Goal: Transaction & Acquisition: Book appointment/travel/reservation

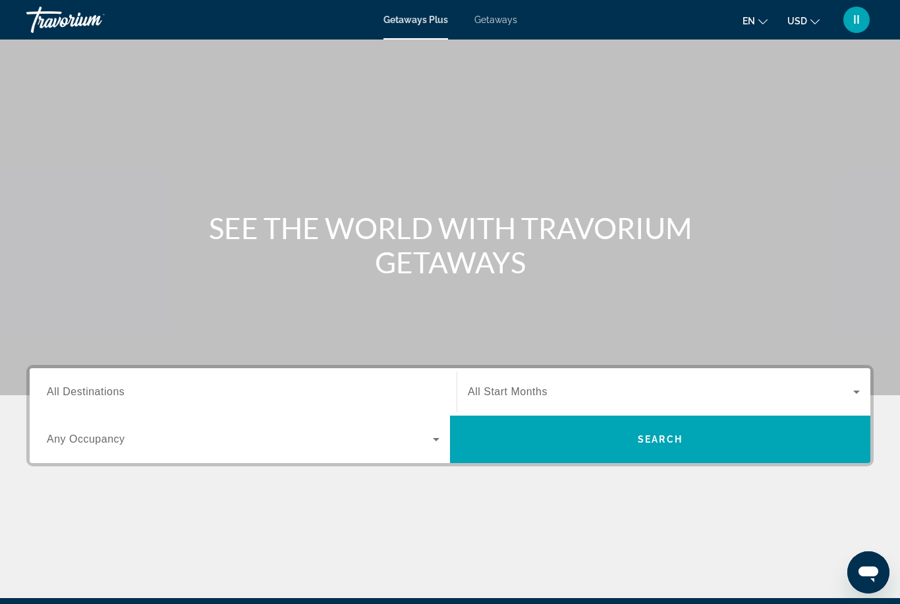
click at [501, 18] on span "Getaways" at bounding box center [495, 19] width 43 height 11
click at [123, 394] on span "All Destinations" at bounding box center [86, 391] width 78 height 11
click at [123, 394] on input "Destination All Destinations" at bounding box center [243, 393] width 393 height 16
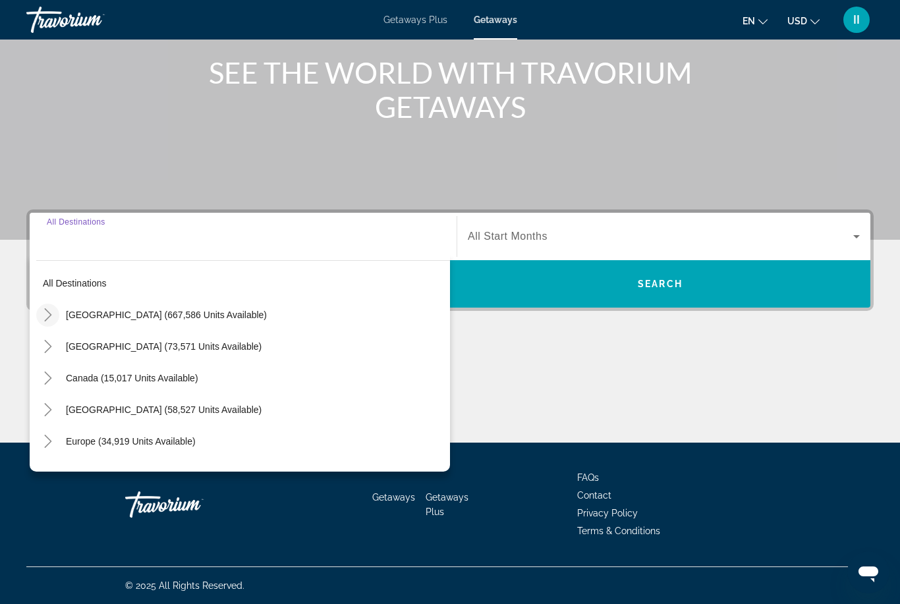
click at [48, 316] on icon "Toggle United States (667,586 units available)" at bounding box center [48, 314] width 13 height 13
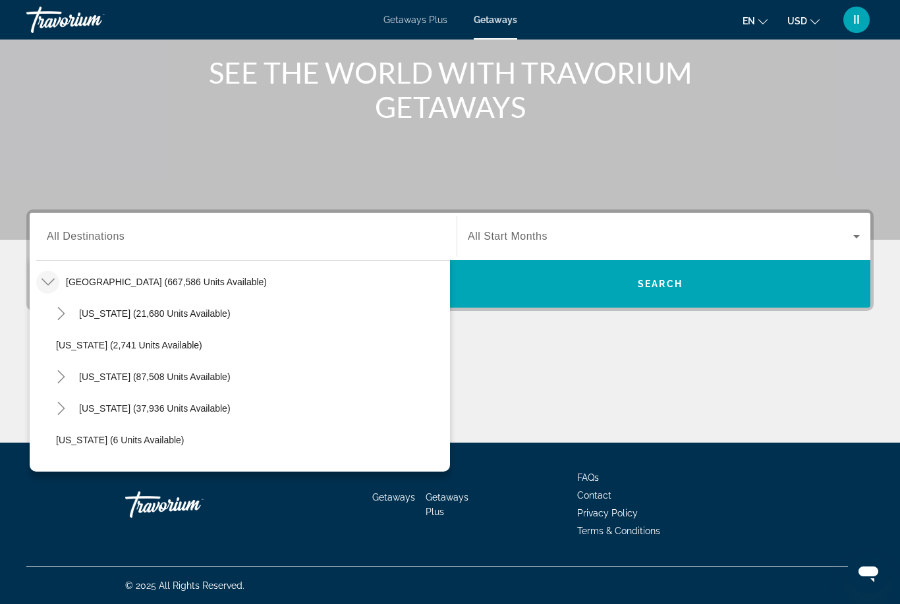
scroll to position [36, 0]
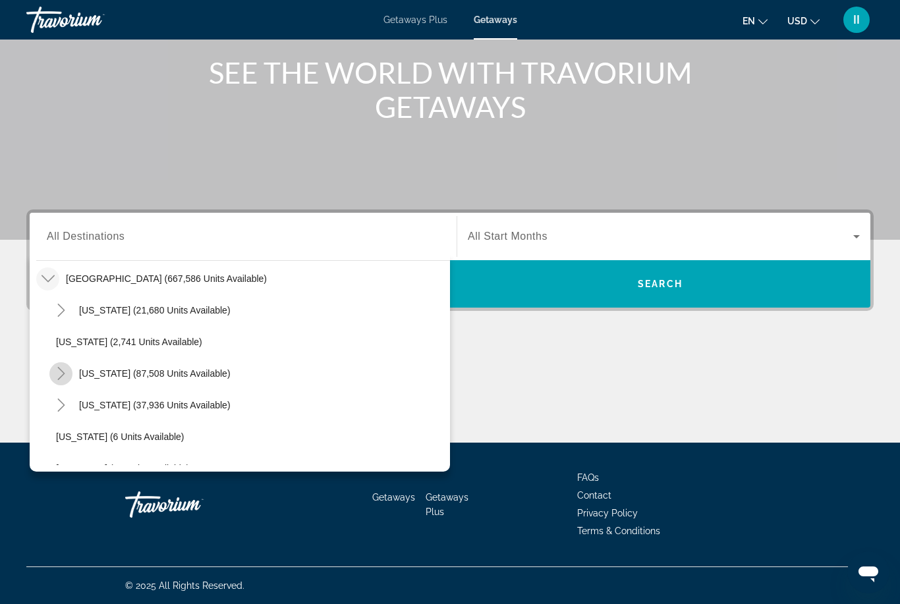
click at [63, 377] on icon "Toggle California (87,508 units available)" at bounding box center [61, 373] width 13 height 13
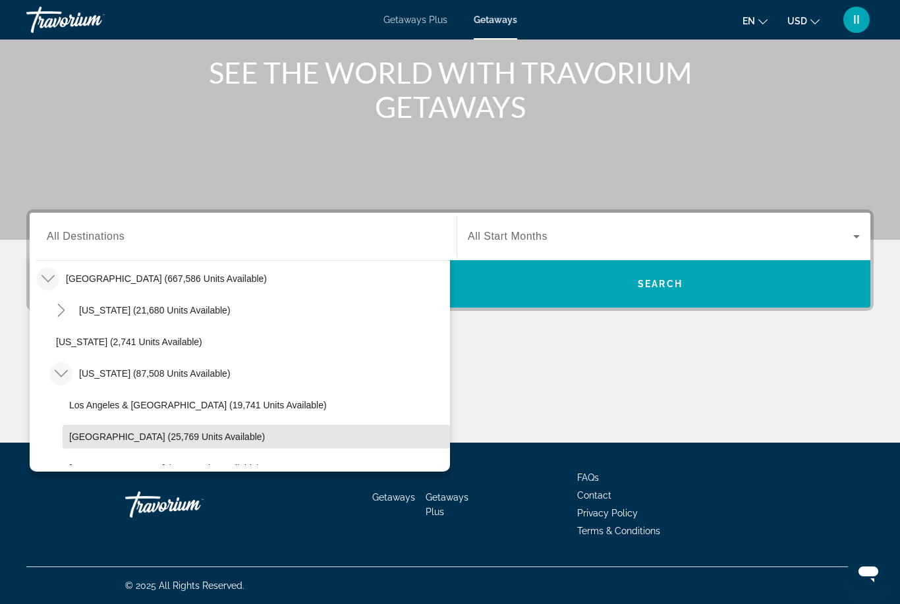
click at [130, 440] on span "[GEOGRAPHIC_DATA] (25,769 units available)" at bounding box center [167, 437] width 196 height 11
type input "**********"
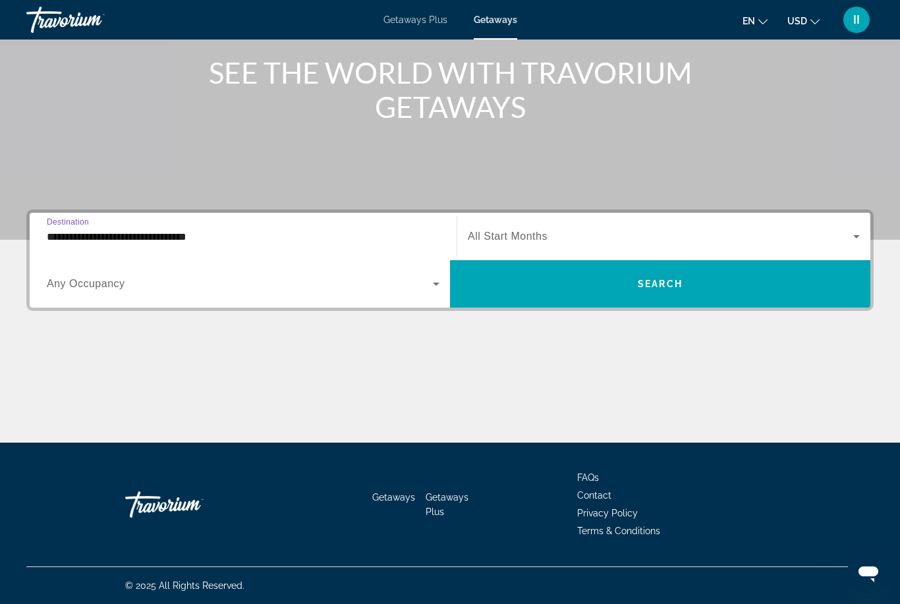
click at [526, 240] on span "All Start Months" at bounding box center [508, 236] width 80 height 11
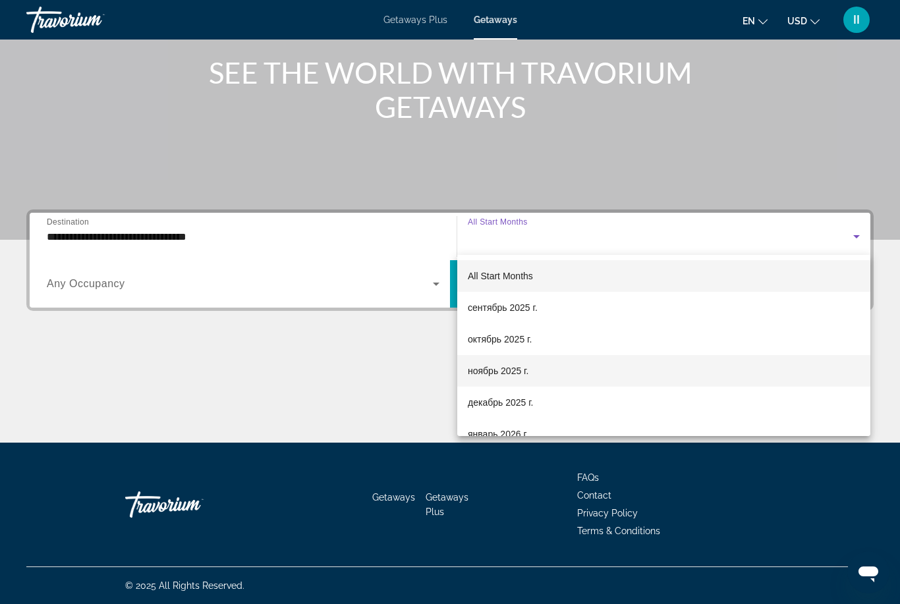
scroll to position [30, 0]
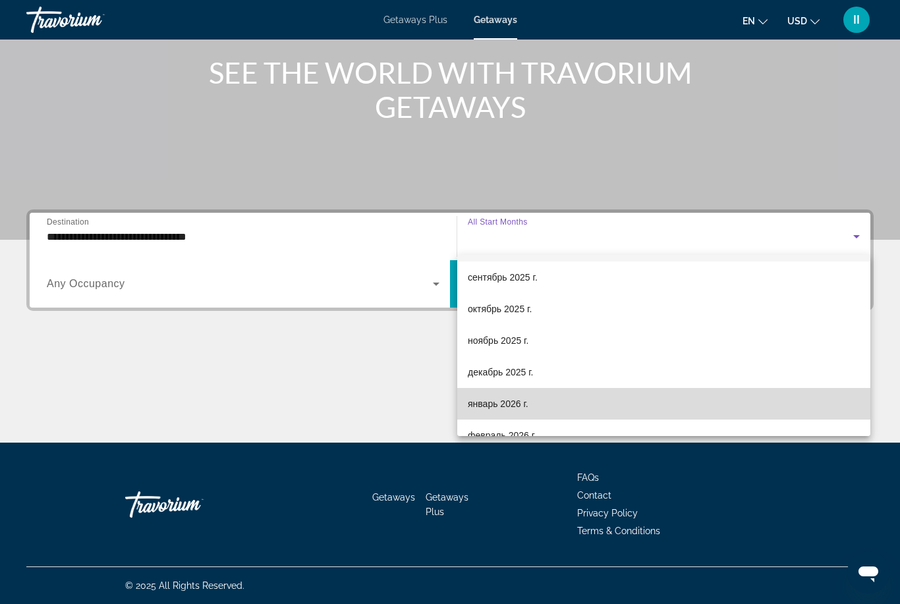
click at [510, 408] on span "январь 2026 г." at bounding box center [498, 404] width 61 height 16
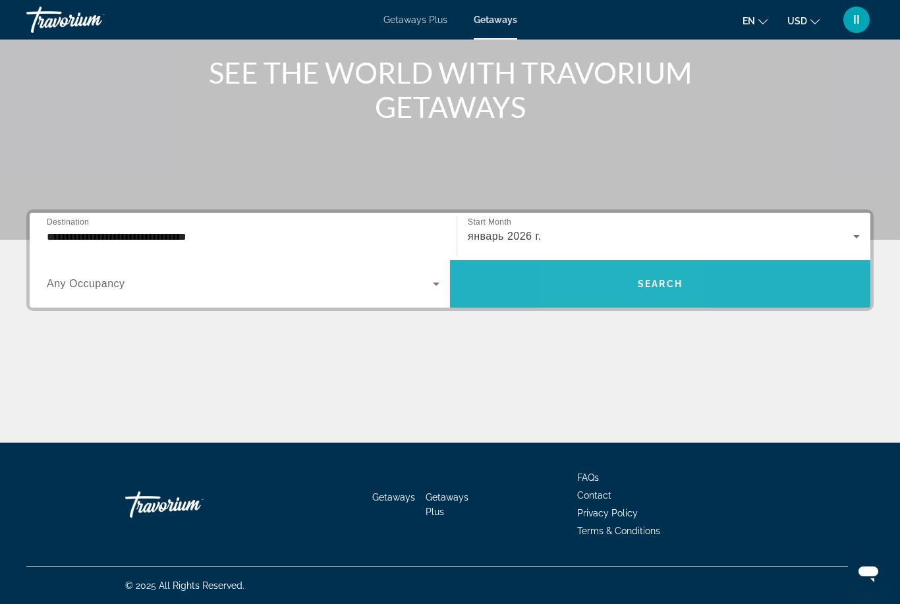
click at [621, 280] on span "Search widget" at bounding box center [660, 284] width 420 height 32
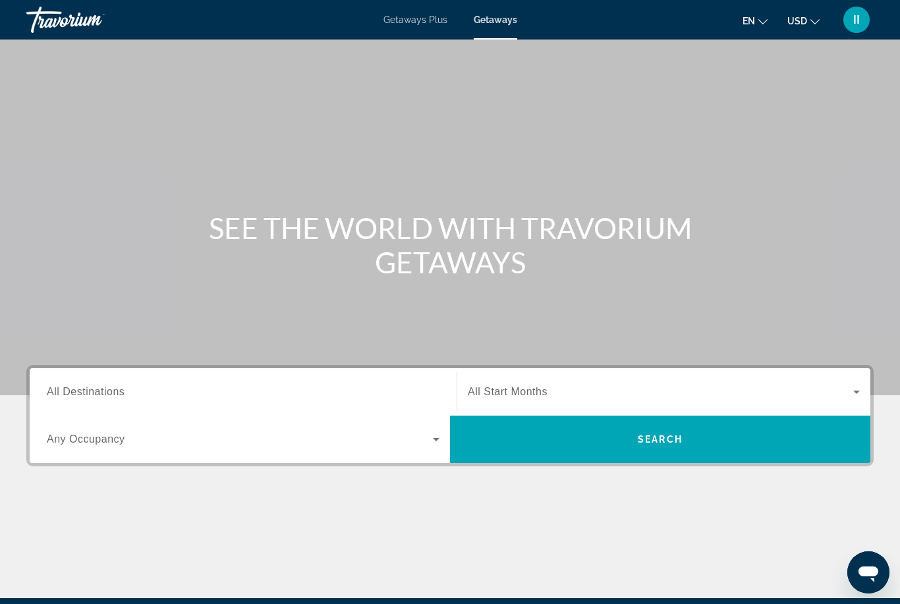
click at [114, 395] on span "All Destinations" at bounding box center [86, 391] width 78 height 11
click at [114, 395] on input "Destination All Destinations" at bounding box center [243, 393] width 393 height 16
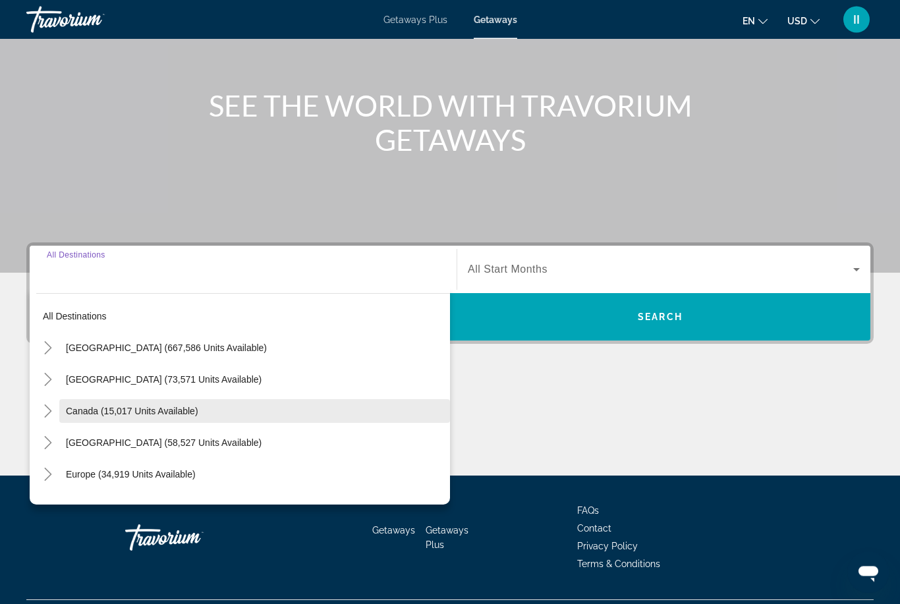
scroll to position [155, 0]
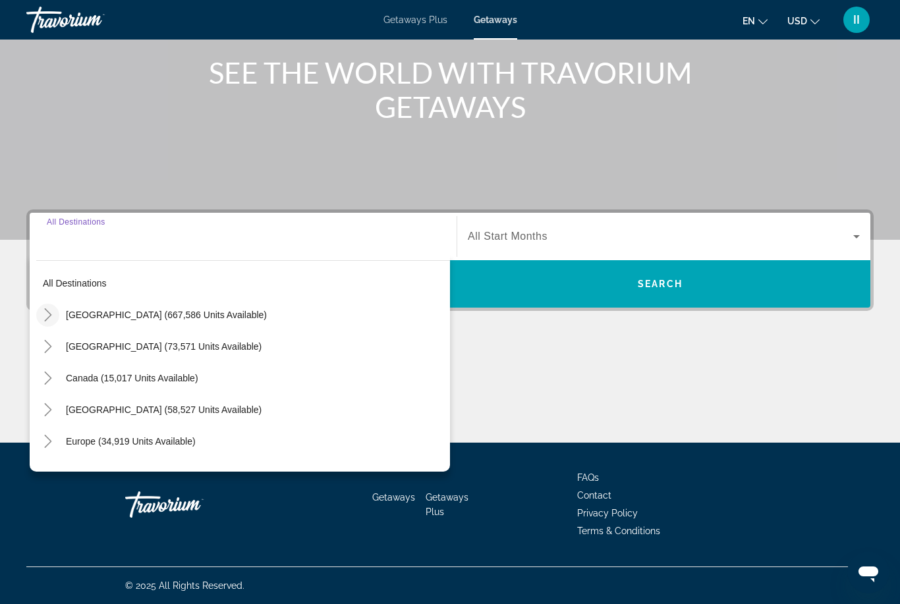
click at [48, 314] on icon "Toggle United States (667,586 units available)" at bounding box center [48, 314] width 13 height 13
click at [62, 408] on icon "Toggle California (87,508 units available)" at bounding box center [60, 409] width 7 height 13
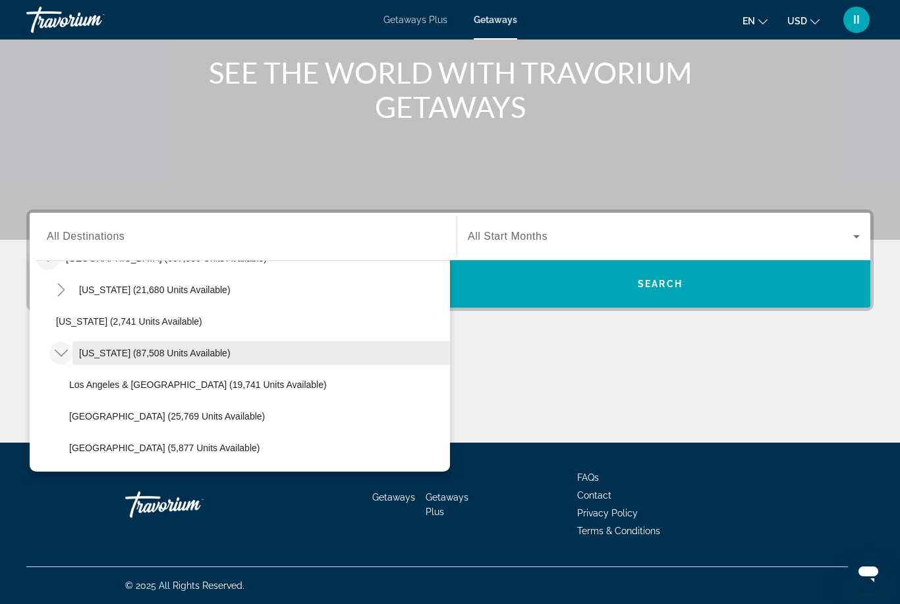
scroll to position [59, 0]
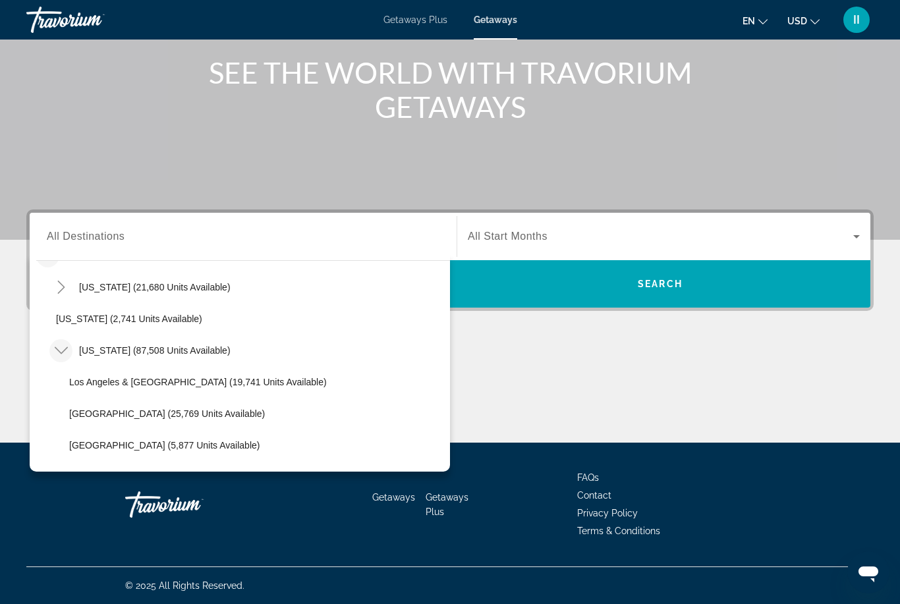
click at [103, 421] on span "Search widget" at bounding box center [256, 414] width 387 height 32
type input "**********"
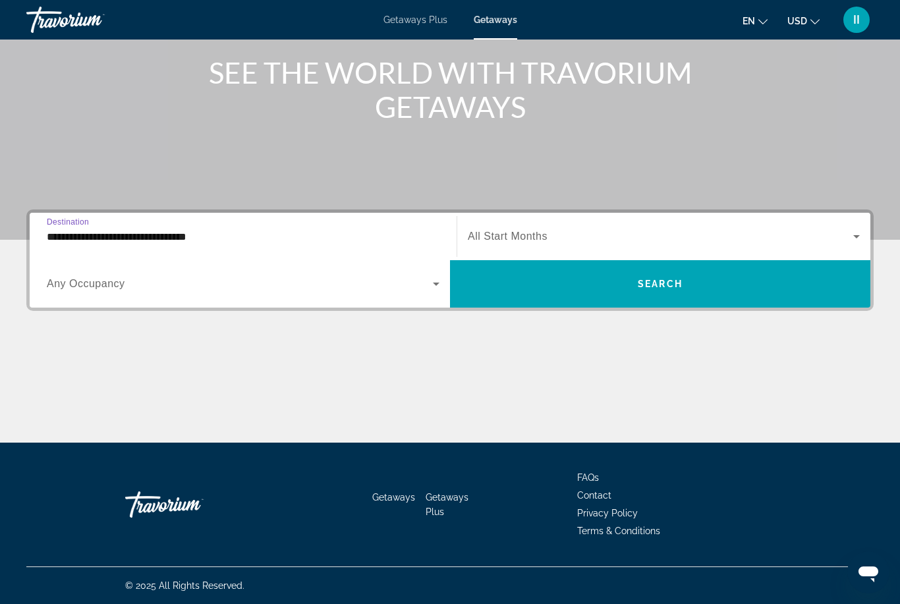
click at [530, 248] on div "Search widget" at bounding box center [664, 236] width 392 height 37
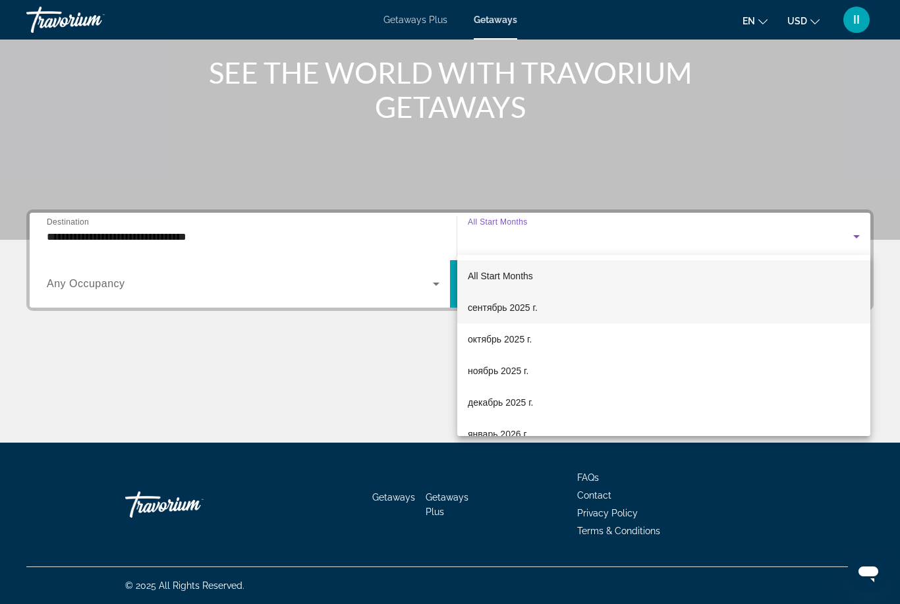
click at [497, 318] on mat-option "сентябрь 2025 г." at bounding box center [663, 308] width 413 height 32
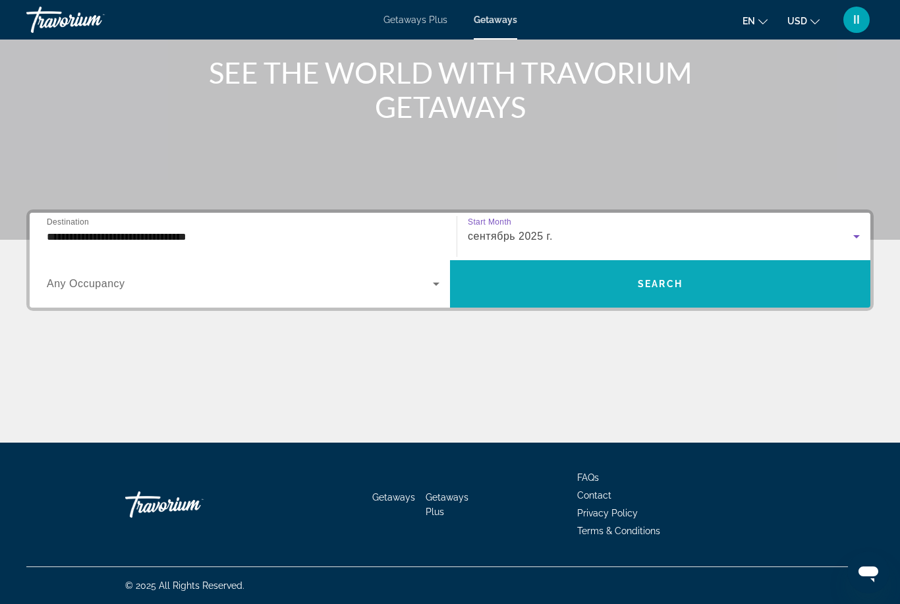
click at [586, 272] on span "Search widget" at bounding box center [660, 284] width 420 height 32
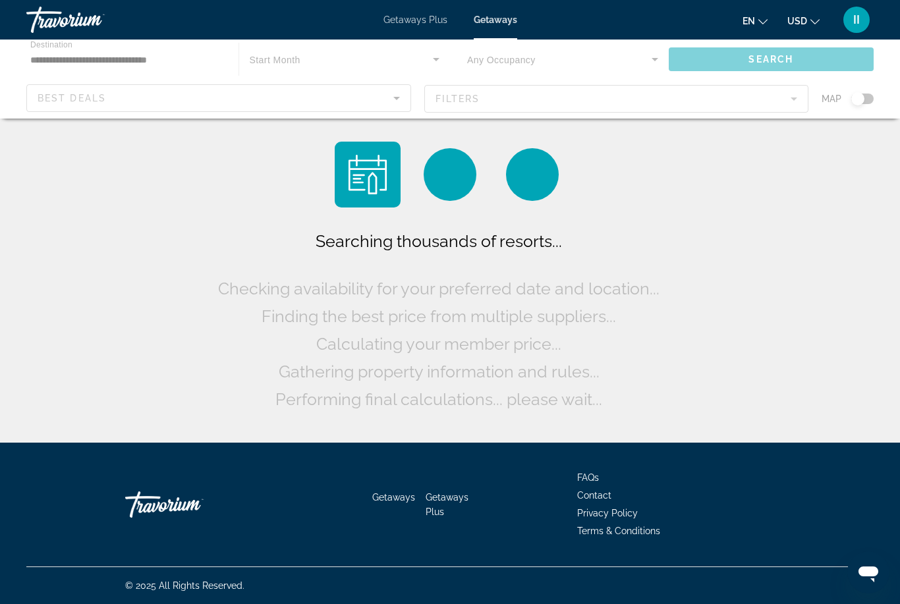
scroll to position [42, 0]
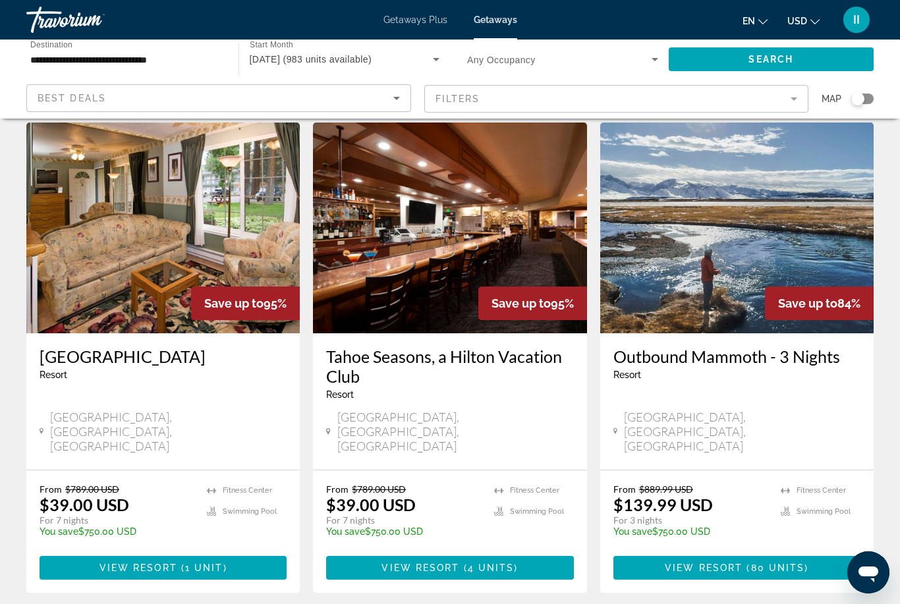
click at [91, 59] on input "**********" at bounding box center [125, 60] width 191 height 16
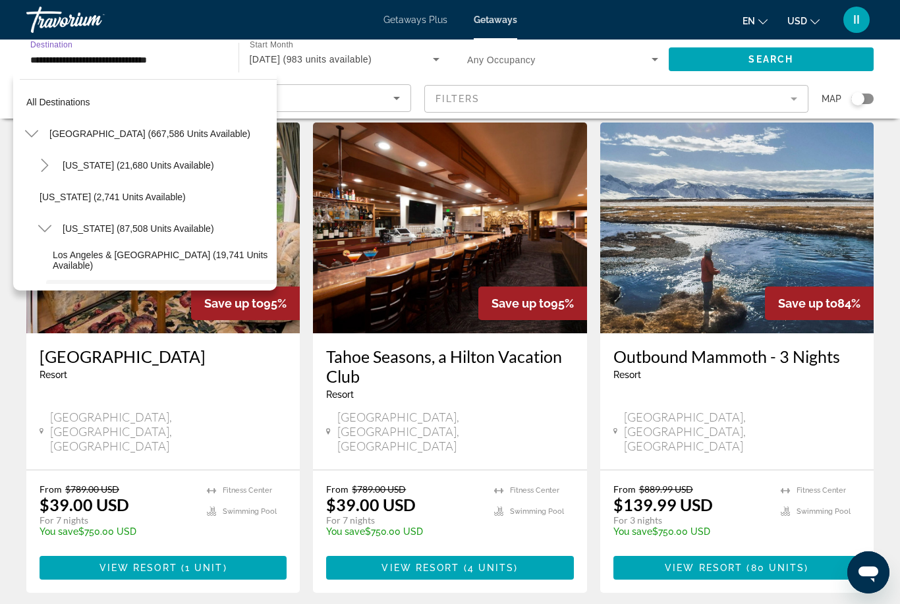
scroll to position [110, 0]
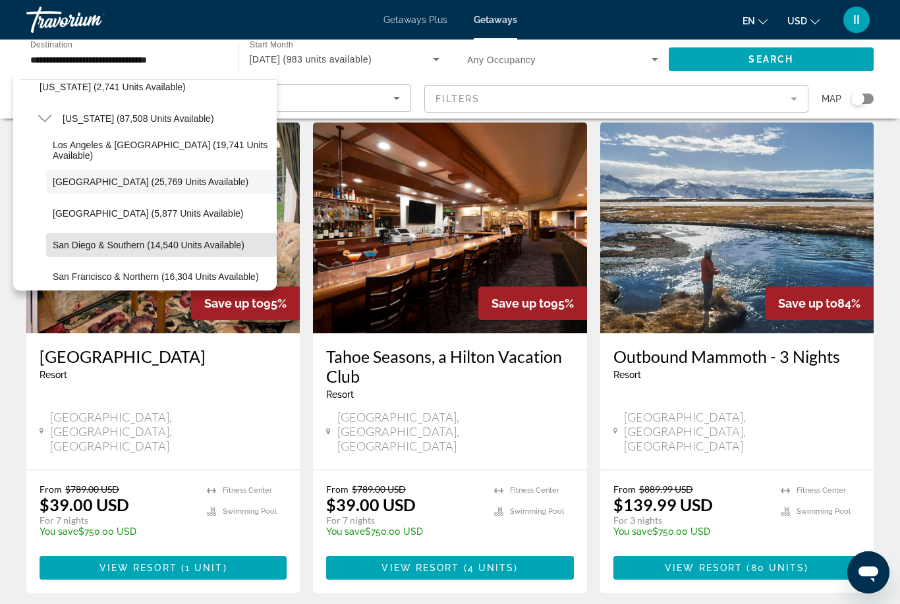
click at [80, 250] on span "Search widget" at bounding box center [161, 245] width 231 height 32
type input "**********"
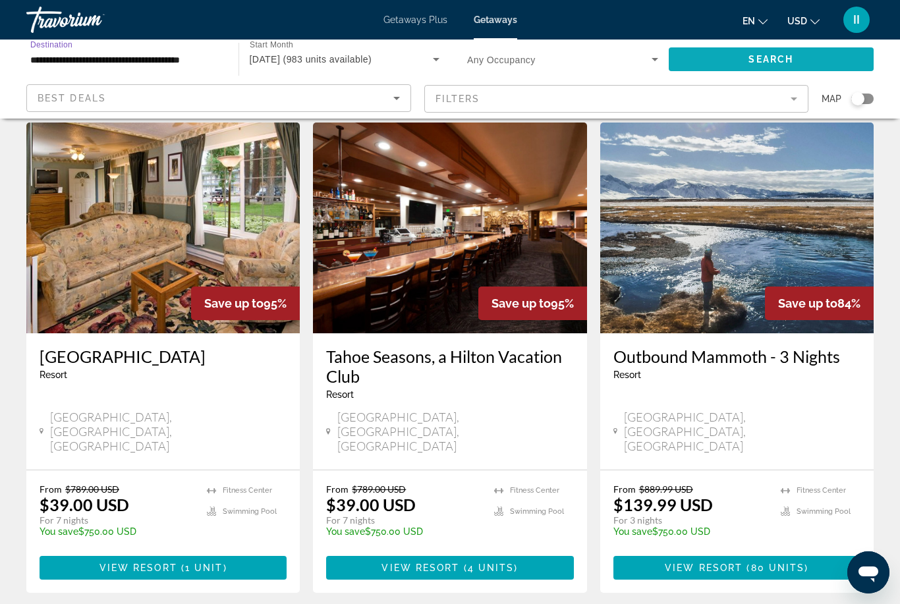
click at [759, 63] on span "Search" at bounding box center [770, 59] width 45 height 11
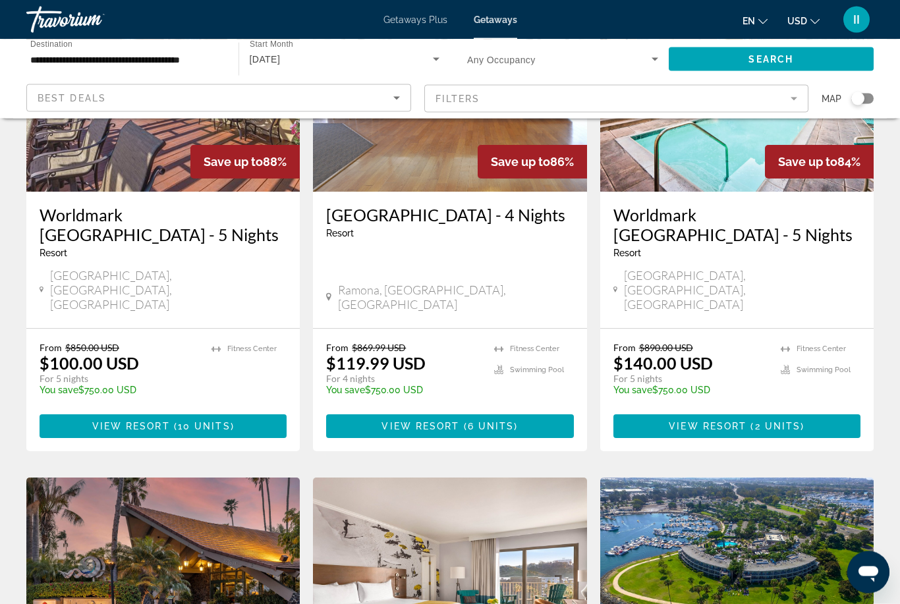
scroll to position [1178, 0]
click at [516, 100] on mat-form-field "Filters" at bounding box center [616, 99] width 385 height 28
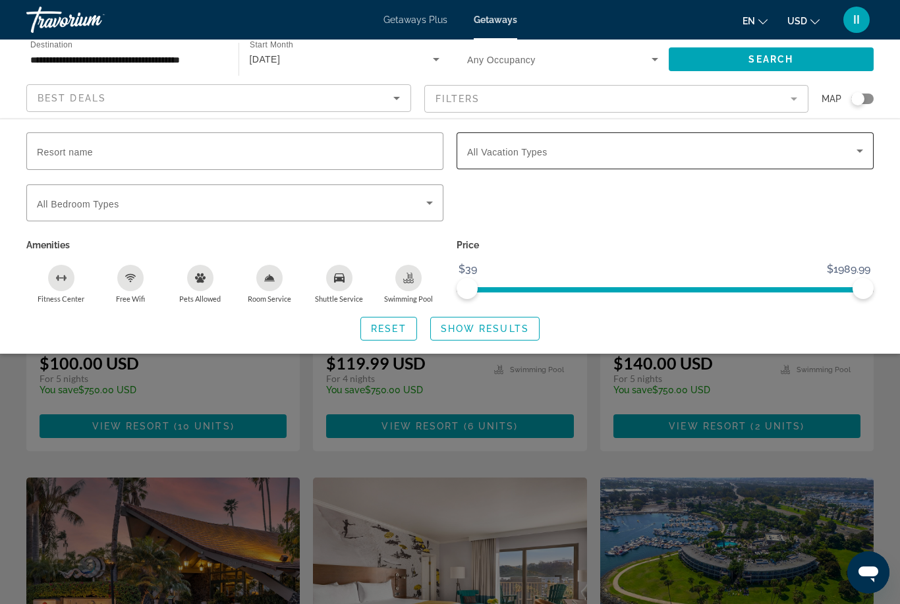
click at [513, 157] on div "Vacation Types All Vacation Types" at bounding box center [665, 150] width 396 height 37
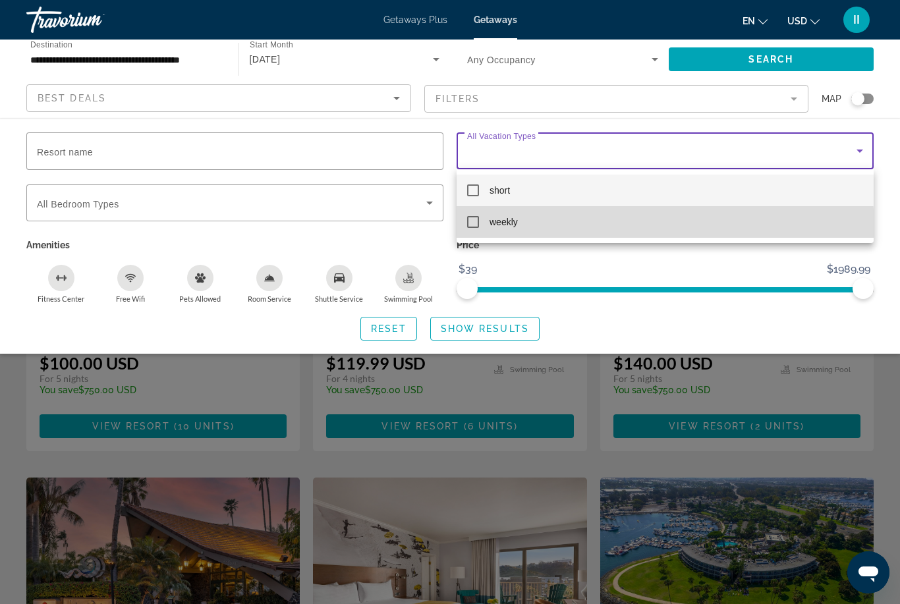
click at [510, 231] on mat-option "weekly" at bounding box center [665, 222] width 417 height 32
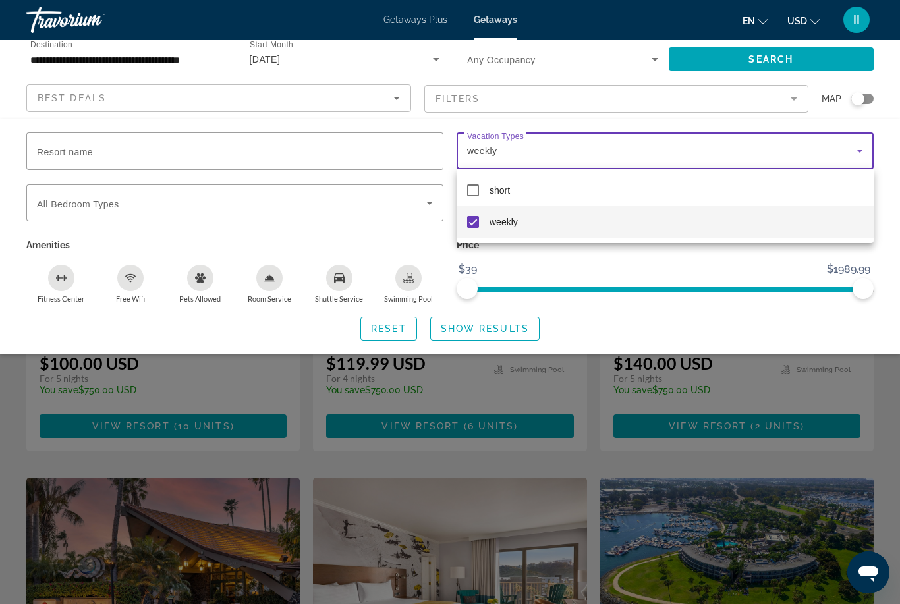
click at [503, 329] on div at bounding box center [450, 302] width 900 height 604
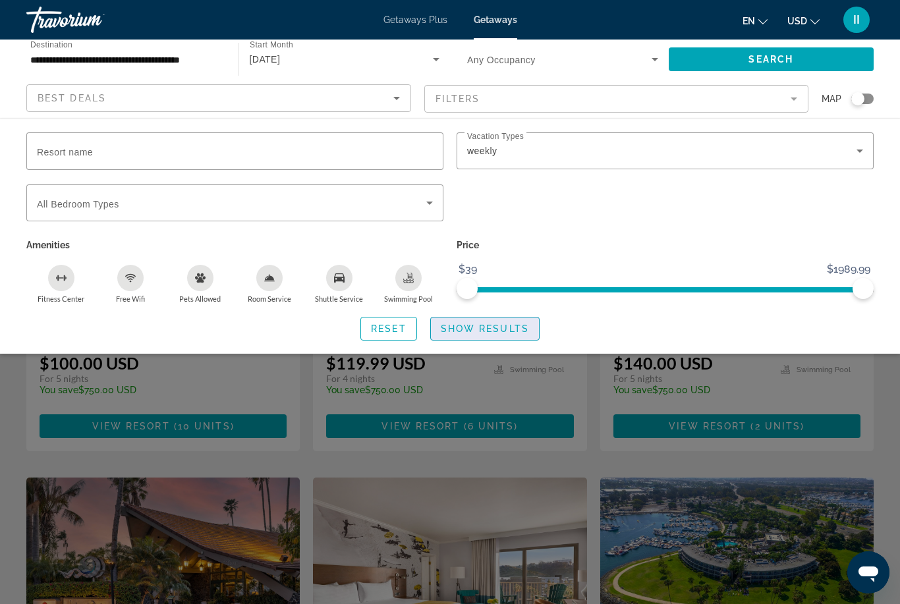
click at [503, 329] on span "Show Results" at bounding box center [485, 328] width 88 height 11
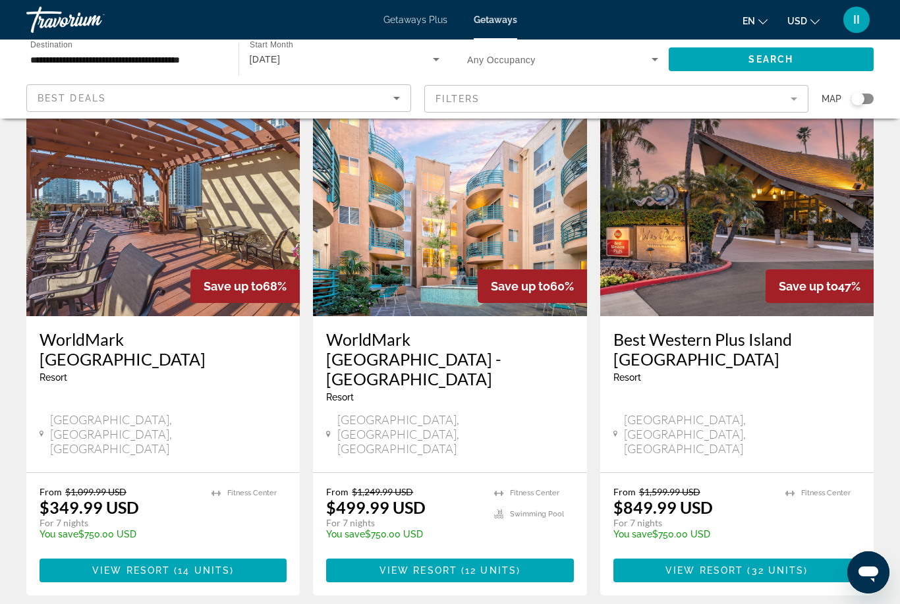
scroll to position [51, 0]
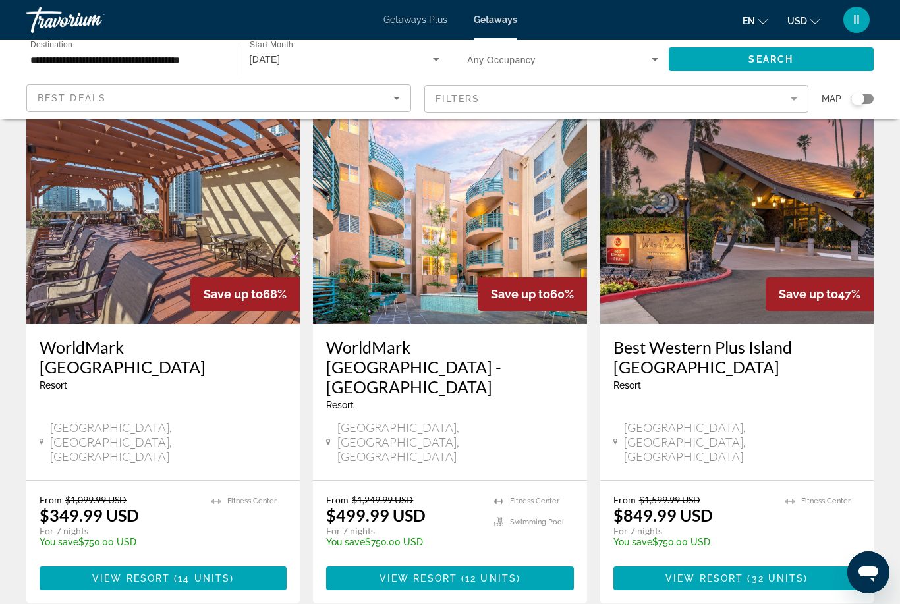
click at [464, 563] on span "Main content" at bounding box center [449, 579] width 247 height 32
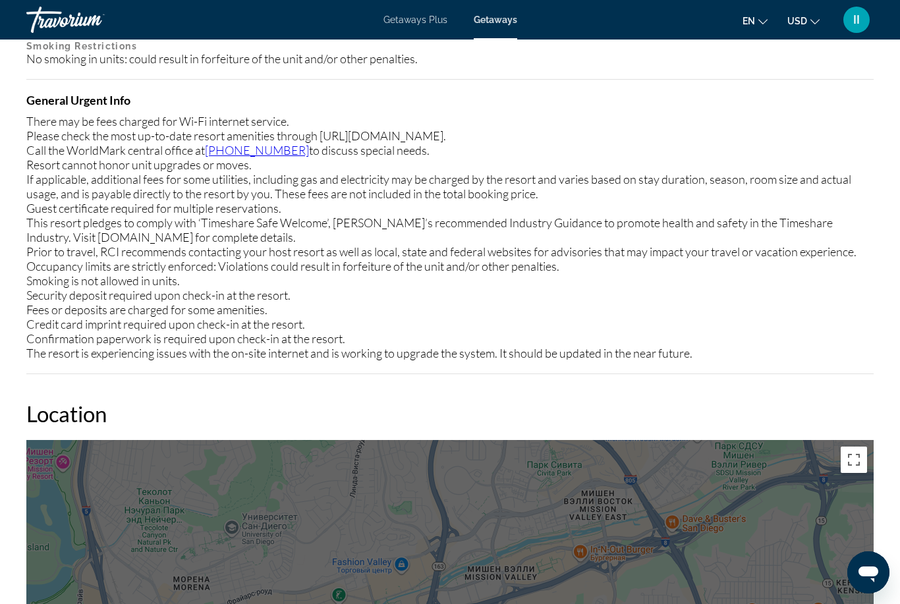
scroll to position [2008, 0]
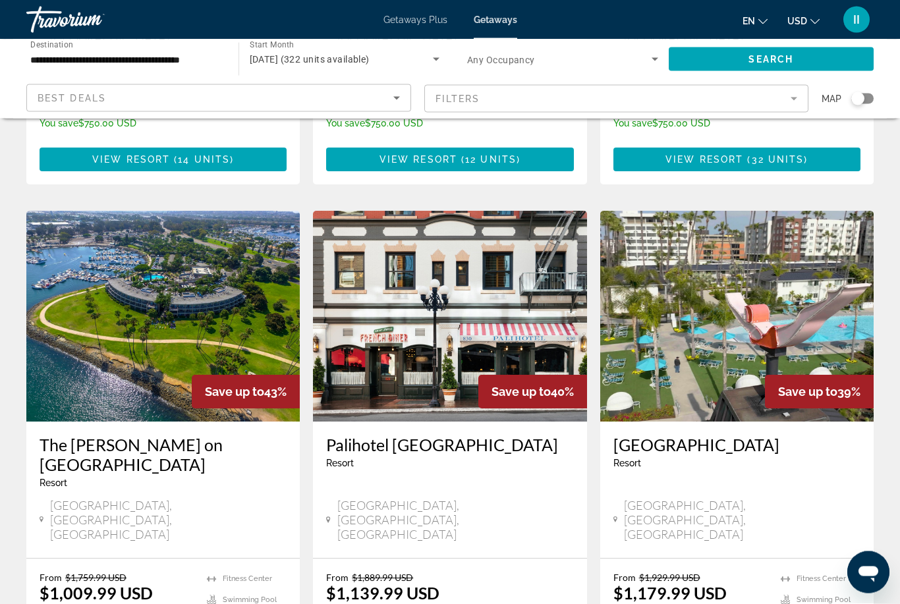
scroll to position [470, 0]
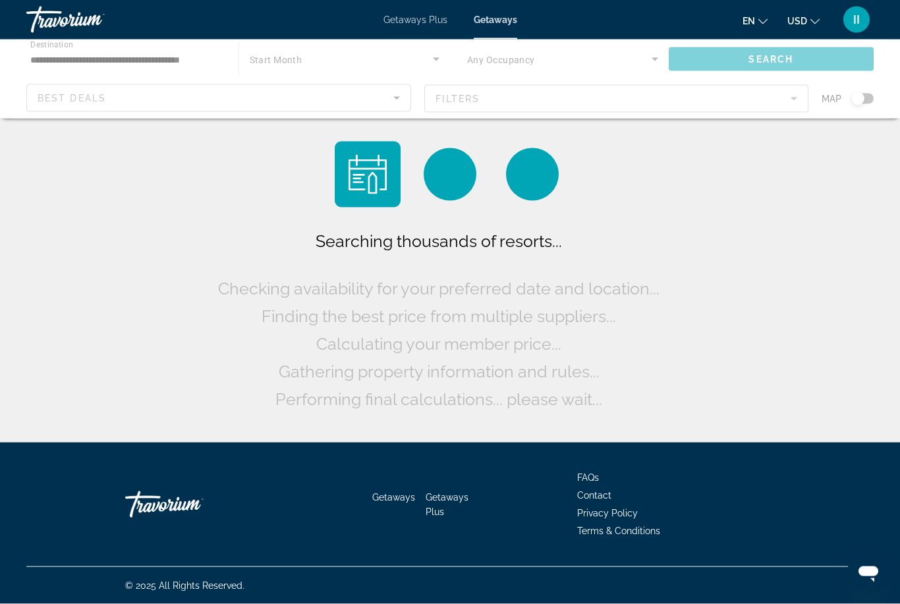
scroll to position [42, 0]
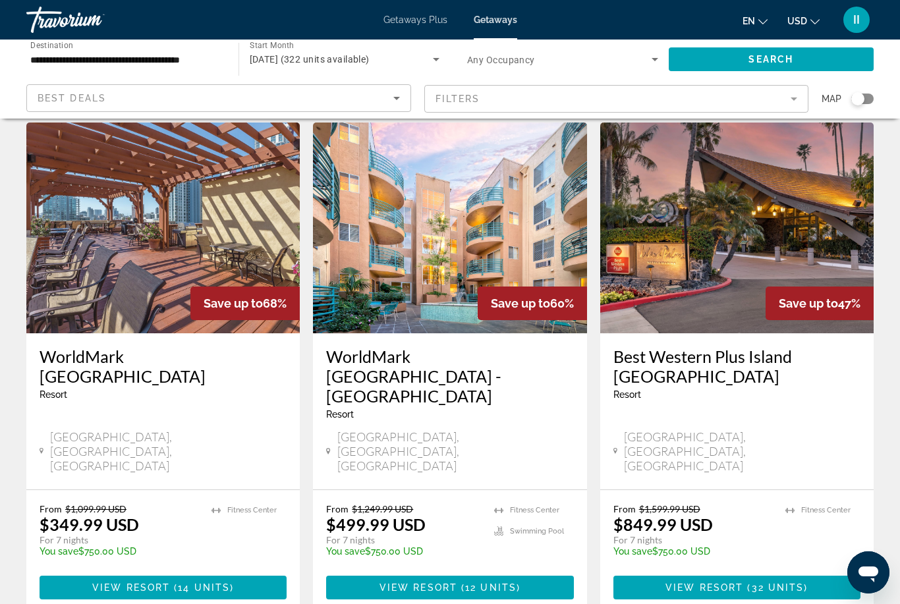
click at [493, 98] on mat-form-field "Filters" at bounding box center [616, 99] width 385 height 28
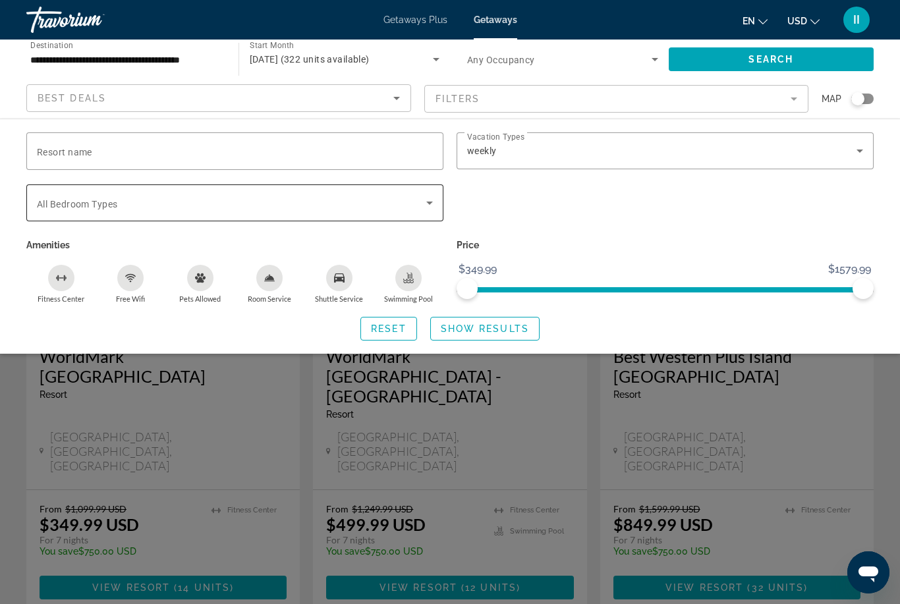
click at [118, 219] on div "Search widget" at bounding box center [235, 202] width 396 height 37
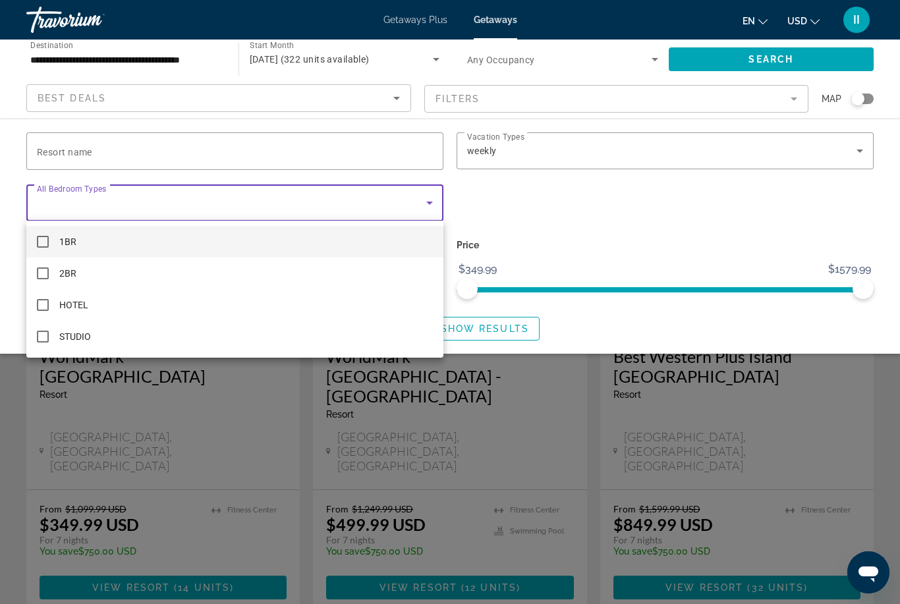
click at [584, 141] on div at bounding box center [450, 302] width 900 height 604
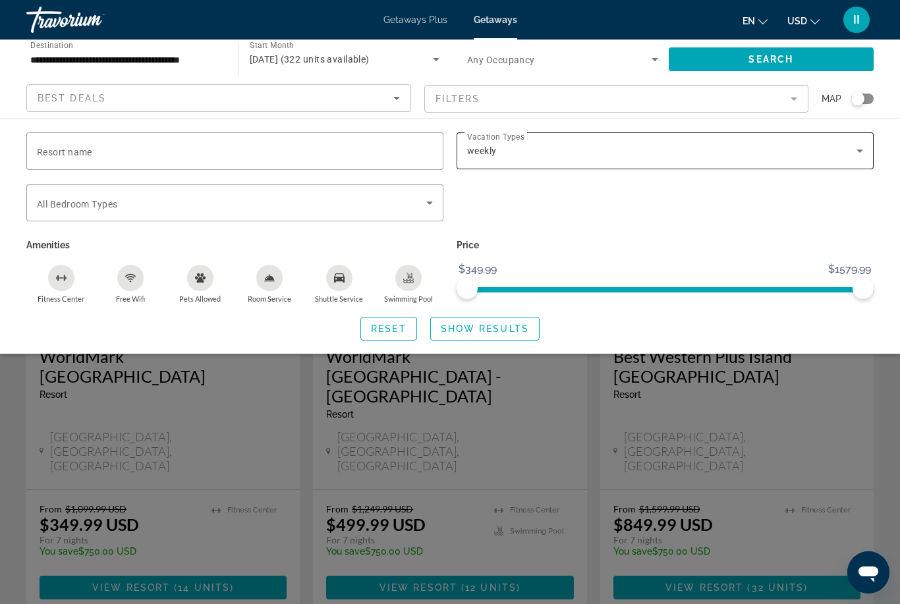
click at [557, 153] on div "weekly" at bounding box center [661, 151] width 389 height 16
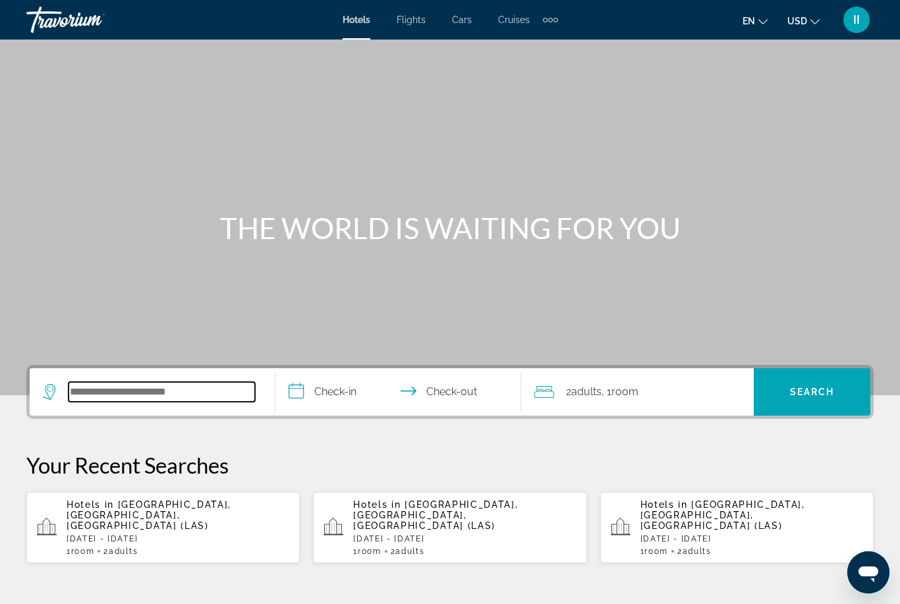
click at [119, 396] on input "Search widget" at bounding box center [162, 392] width 186 height 20
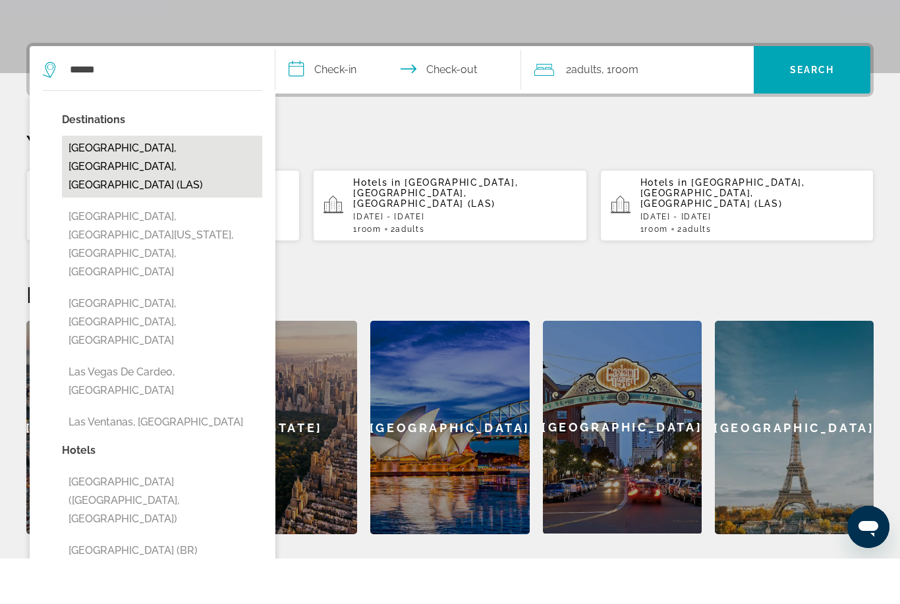
click at [116, 181] on button "[GEOGRAPHIC_DATA], [GEOGRAPHIC_DATA], [GEOGRAPHIC_DATA] (LAS)" at bounding box center [162, 212] width 200 height 62
type input "**********"
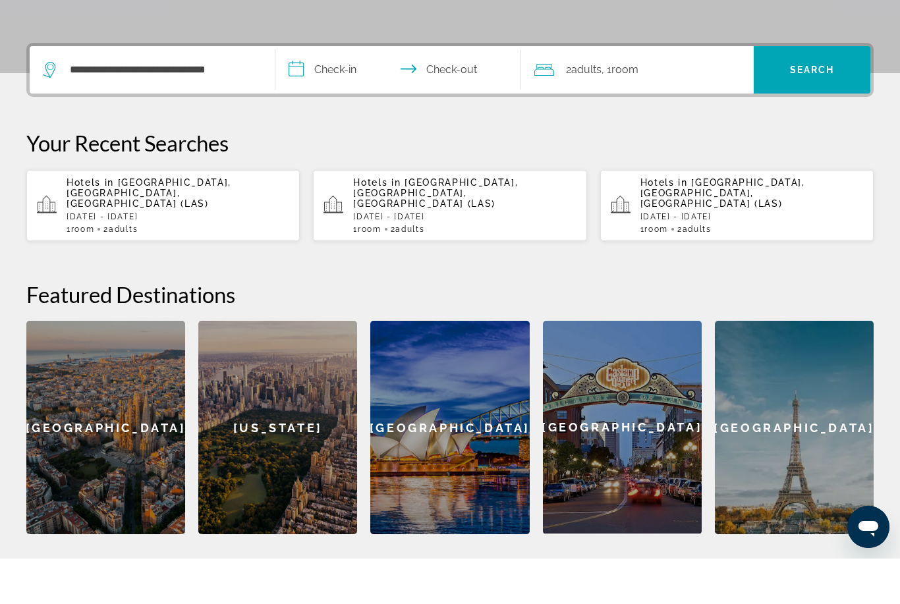
click at [332, 92] on input "**********" at bounding box center [400, 117] width 251 height 51
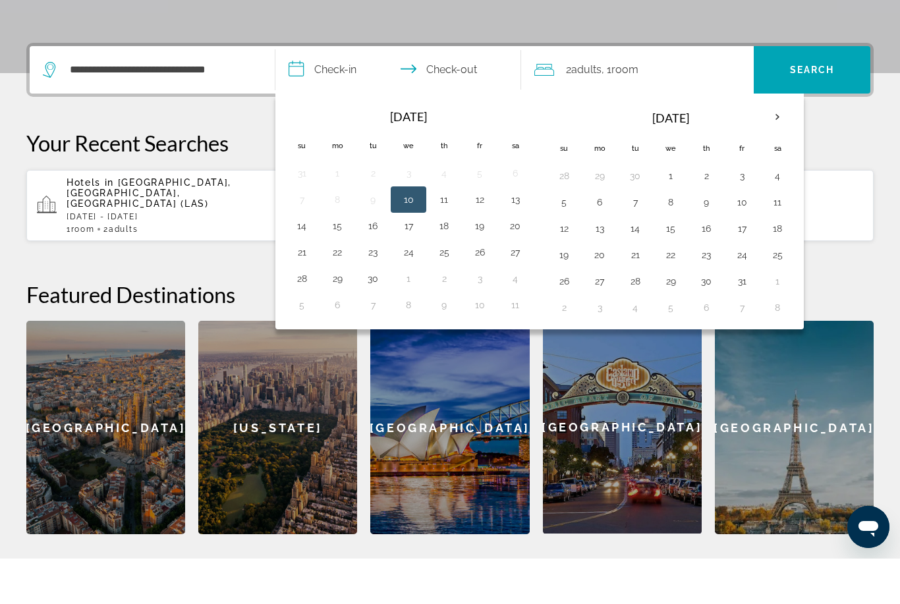
scroll to position [322, 0]
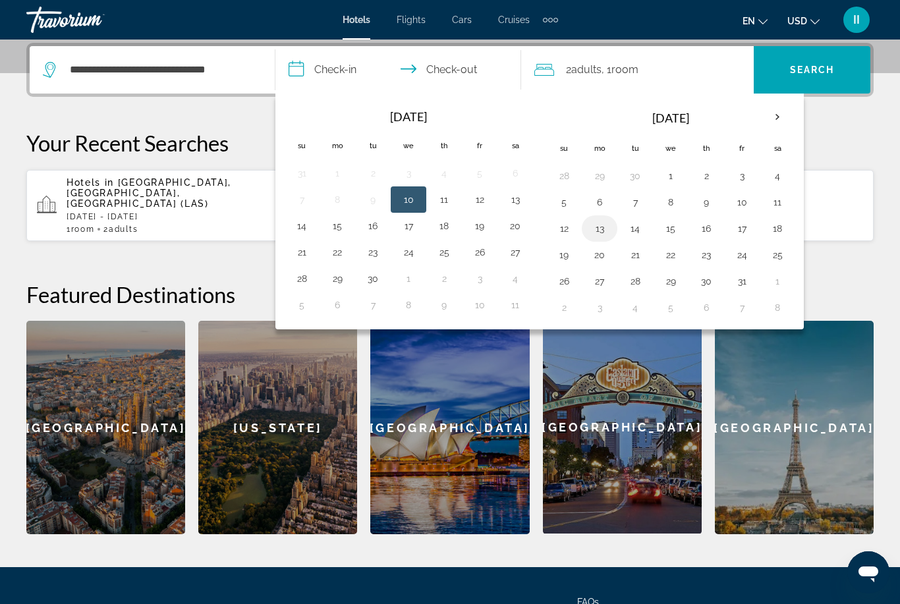
click at [598, 230] on button "13" at bounding box center [599, 228] width 21 height 18
click at [744, 231] on button "17" at bounding box center [741, 228] width 21 height 18
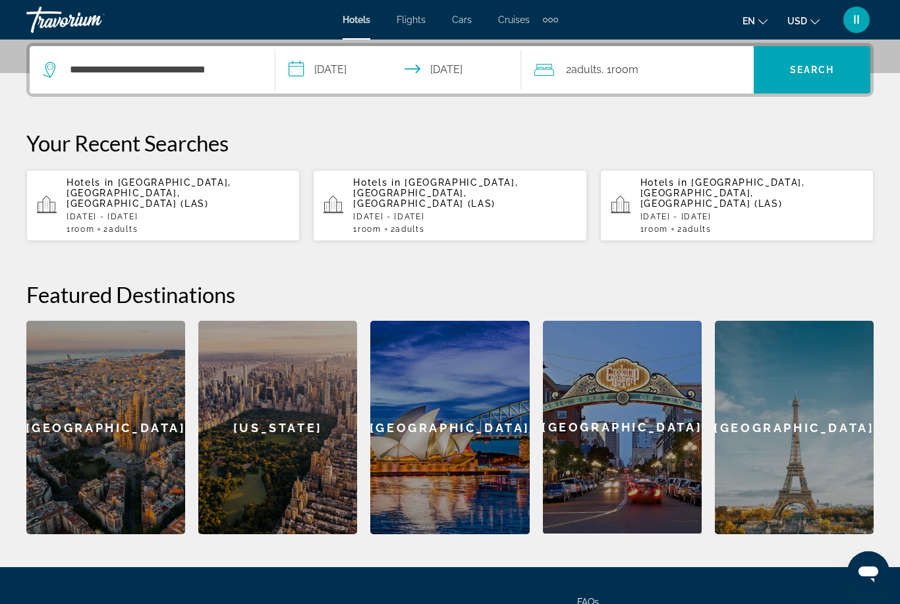
click at [434, 76] on input "**********" at bounding box center [400, 71] width 251 height 51
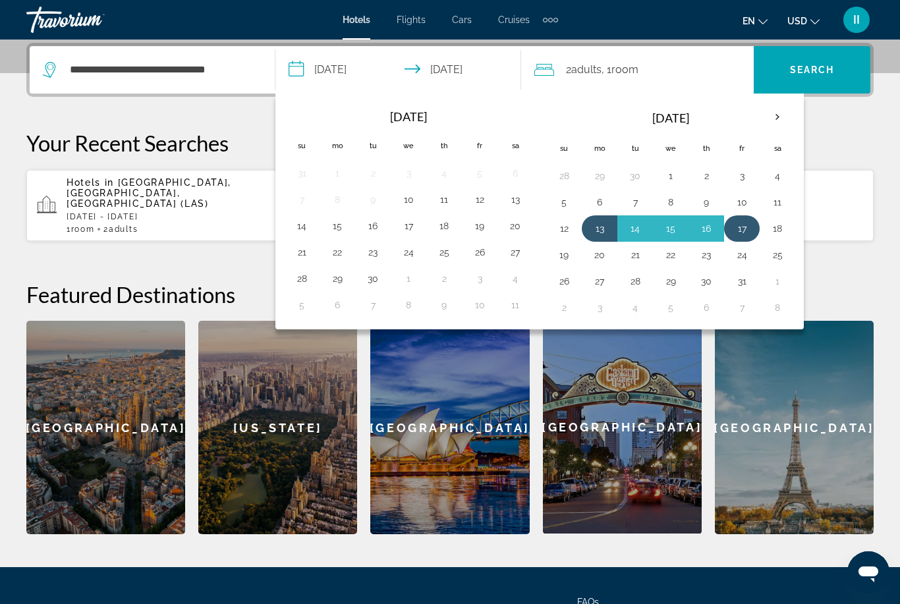
click at [737, 229] on button "17" at bounding box center [741, 228] width 21 height 18
click at [565, 259] on button "19" at bounding box center [563, 255] width 21 height 18
type input "**********"
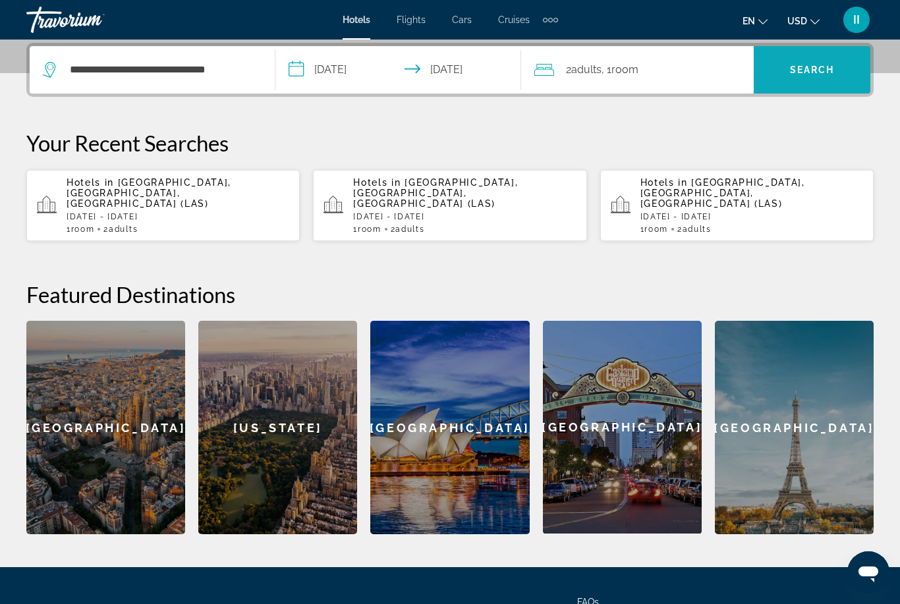
click at [813, 72] on span "Search" at bounding box center [812, 70] width 45 height 11
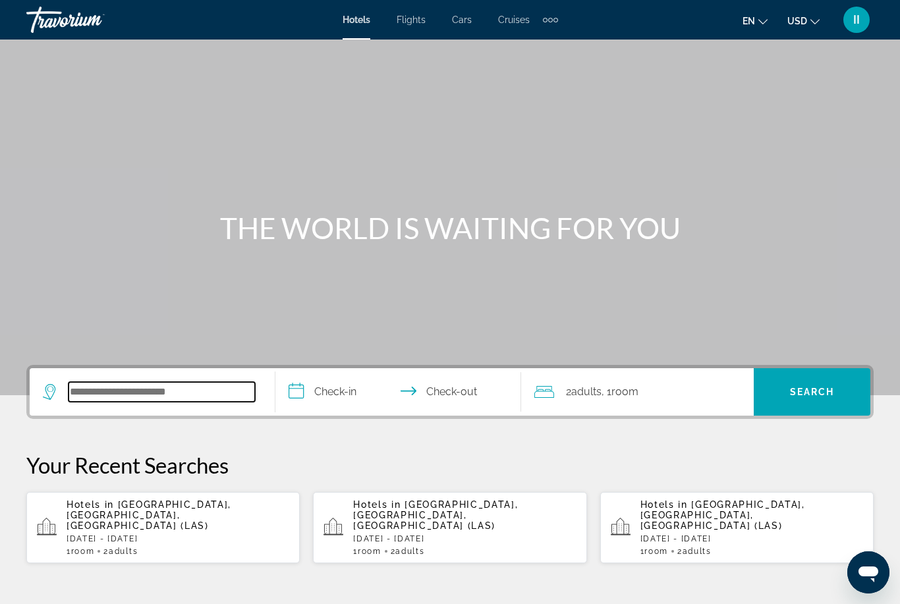
click at [150, 392] on input "Search widget" at bounding box center [162, 392] width 186 height 20
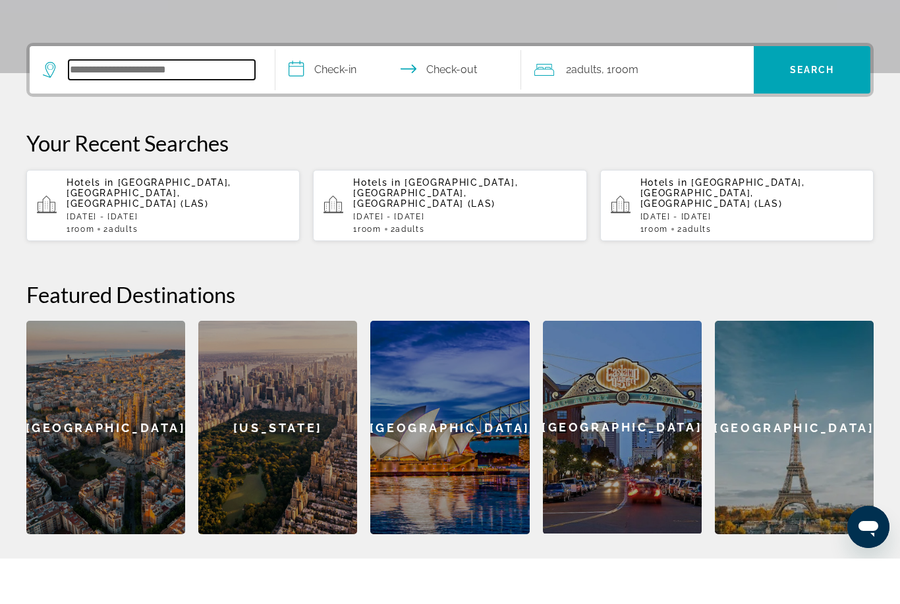
type input "*"
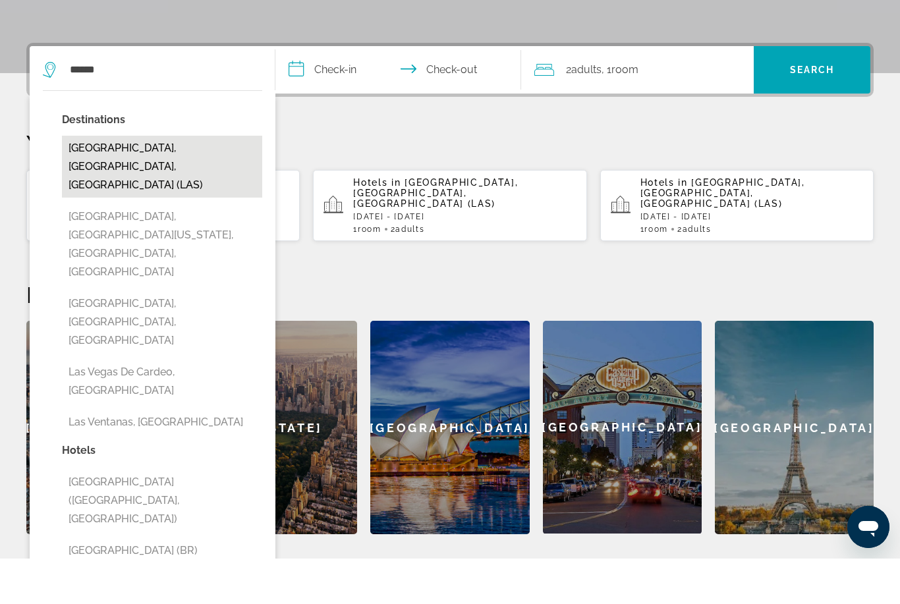
click at [145, 181] on button "Las Vegas, NV, United States (LAS)" at bounding box center [162, 212] width 200 height 62
type input "**********"
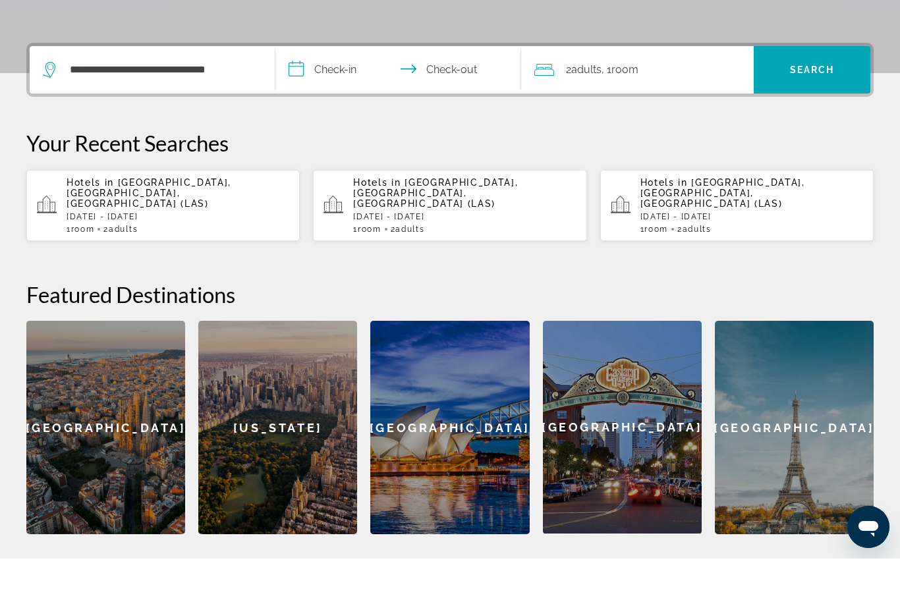
click at [335, 92] on input "**********" at bounding box center [400, 117] width 251 height 51
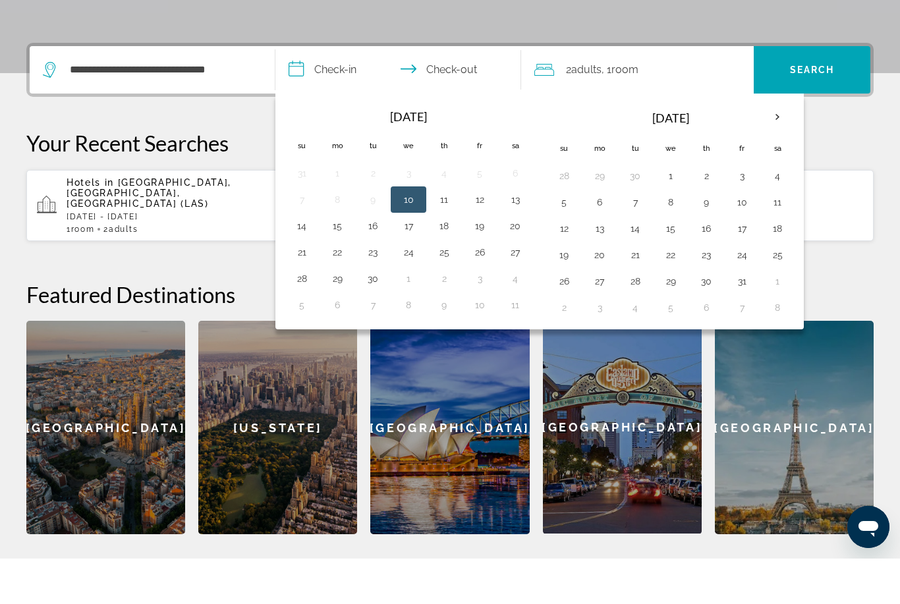
scroll to position [322, 0]
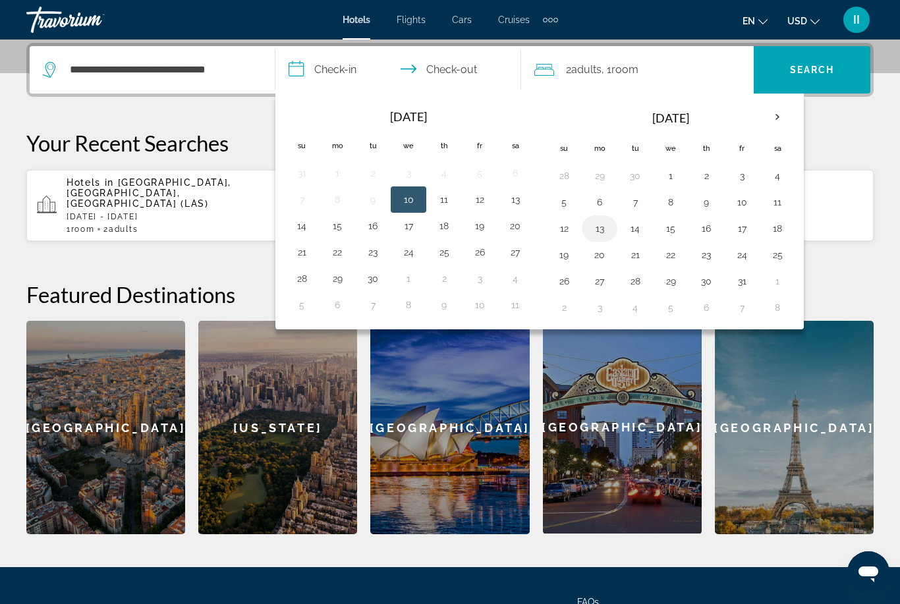
click at [602, 228] on button "13" at bounding box center [599, 228] width 21 height 18
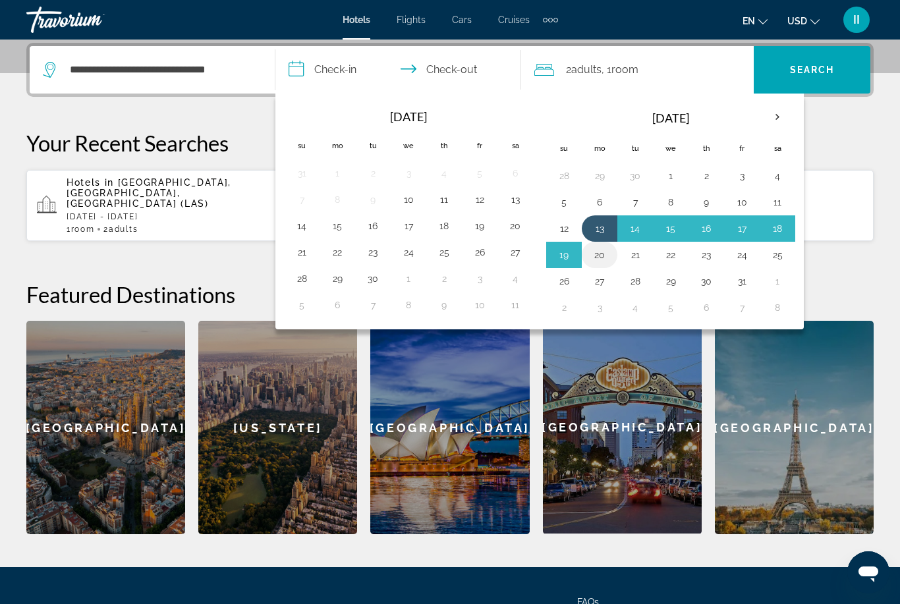
click at [602, 254] on button "20" at bounding box center [599, 255] width 21 height 18
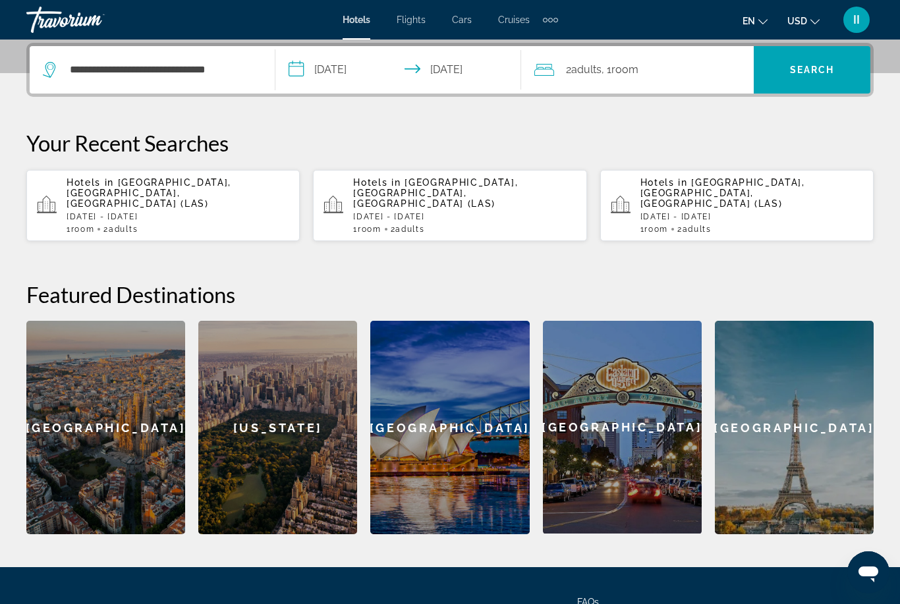
type input "**********"
click at [797, 76] on span "Search widget" at bounding box center [812, 70] width 117 height 32
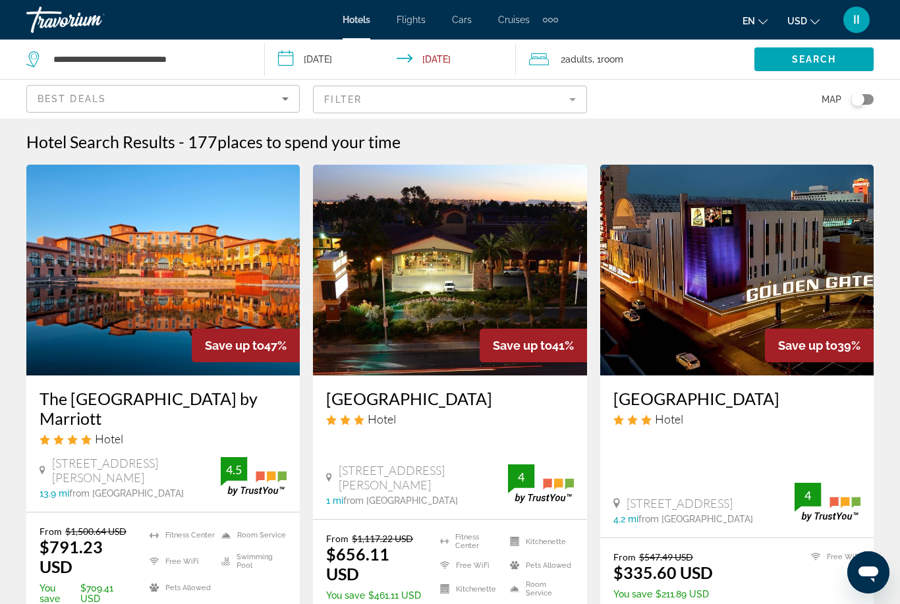
click at [360, 57] on input "**********" at bounding box center [393, 61] width 257 height 43
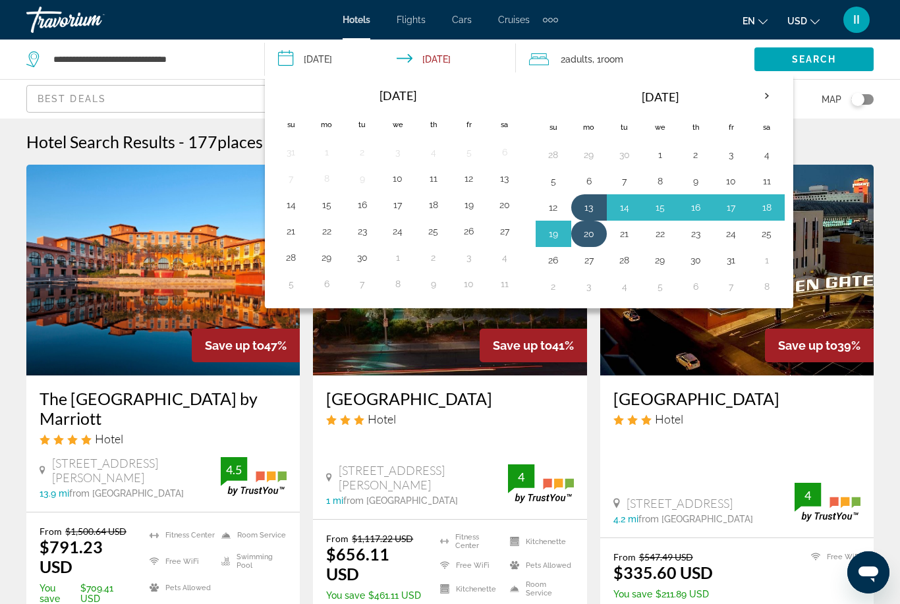
click at [594, 237] on button "20" at bounding box center [588, 234] width 21 height 18
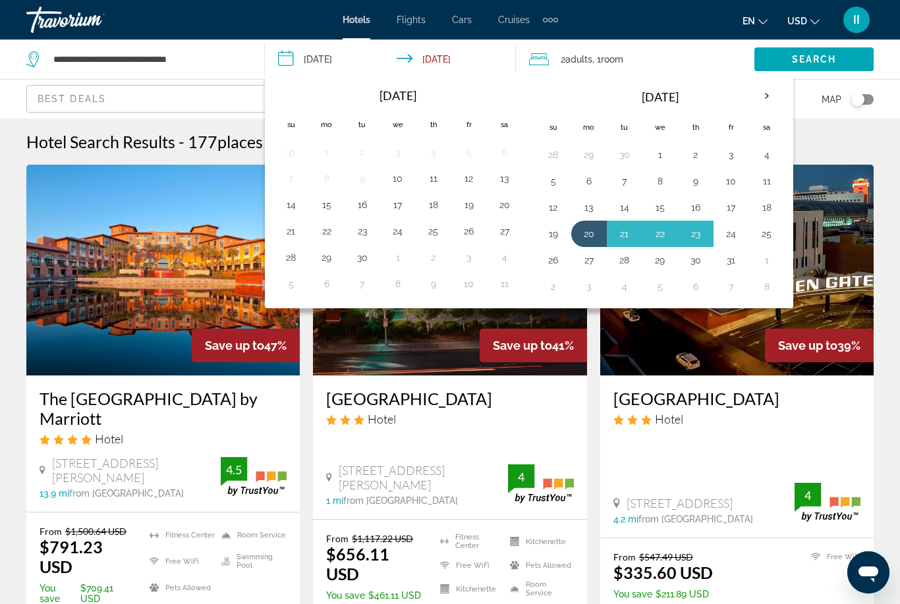
click at [732, 233] on button "24" at bounding box center [731, 234] width 21 height 18
type input "**********"
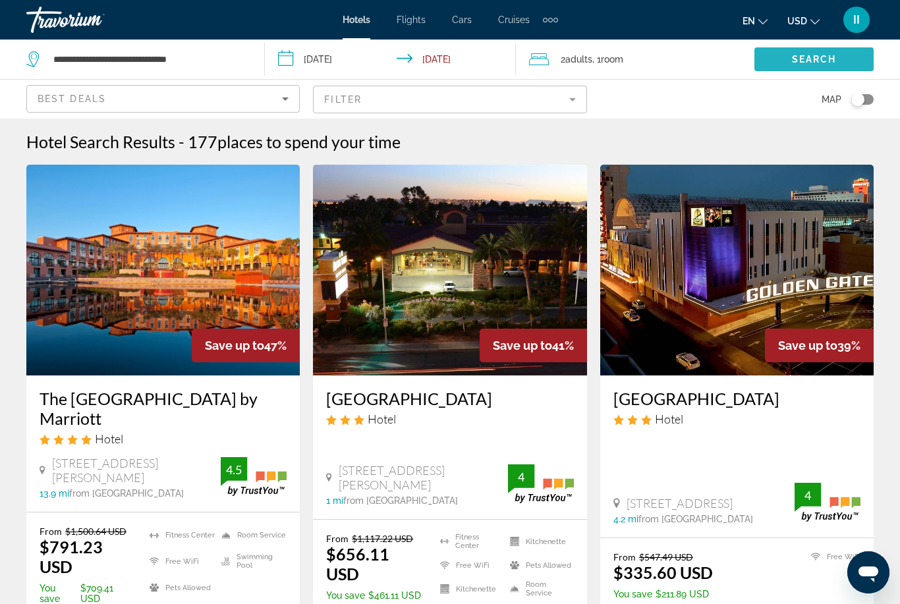
click at [801, 59] on span "Search" at bounding box center [814, 59] width 45 height 11
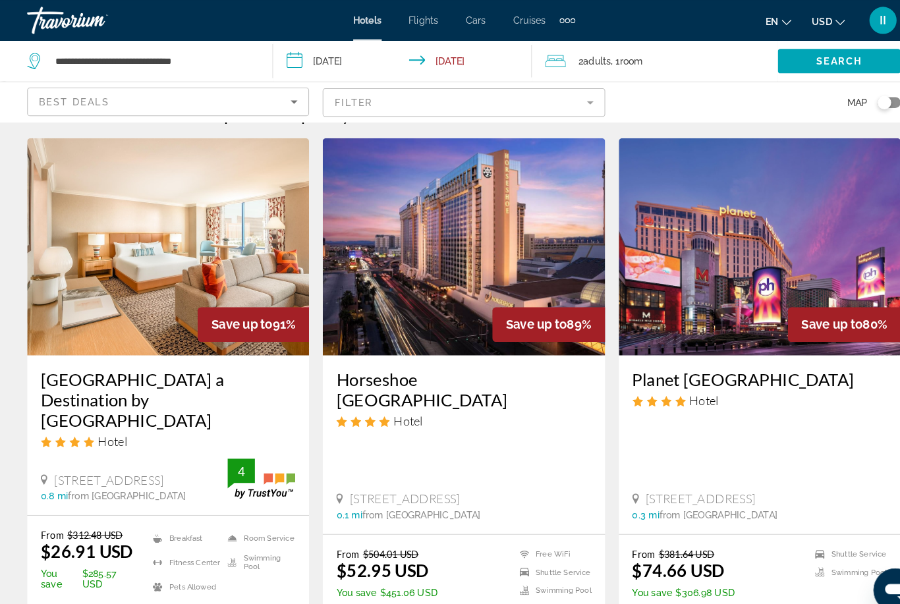
scroll to position [31, 0]
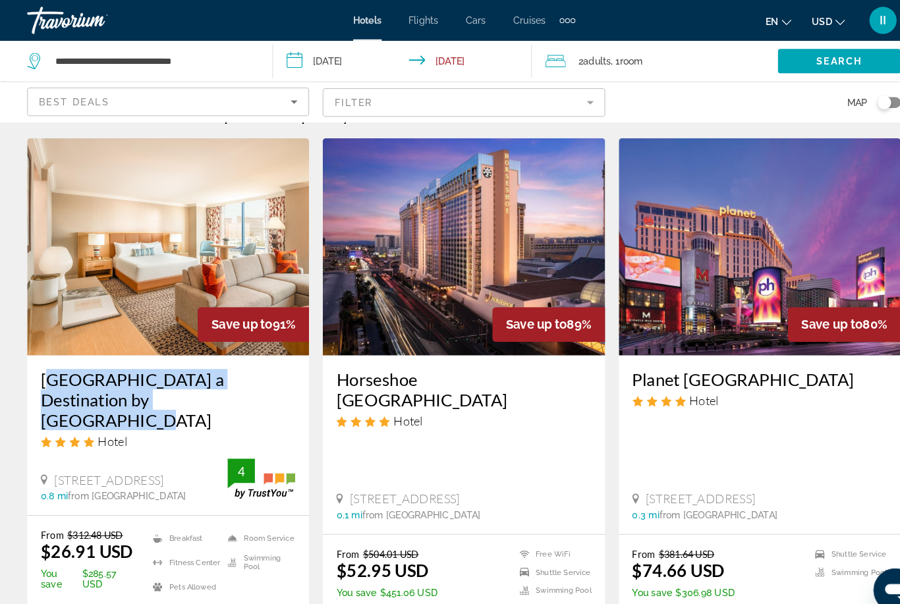
drag, startPoint x: 32, startPoint y: 352, endPoint x: 150, endPoint y: 381, distance: 120.6
click at [150, 381] on div "Rio Hotel & Casino a Destination by Hyatt Hotel Hotel 3700 W Flamingo Rd, Las V…" at bounding box center [162, 422] width 273 height 155
copy h3 "Rio Hotel & Casino a Destination by Hyatt Hotel"
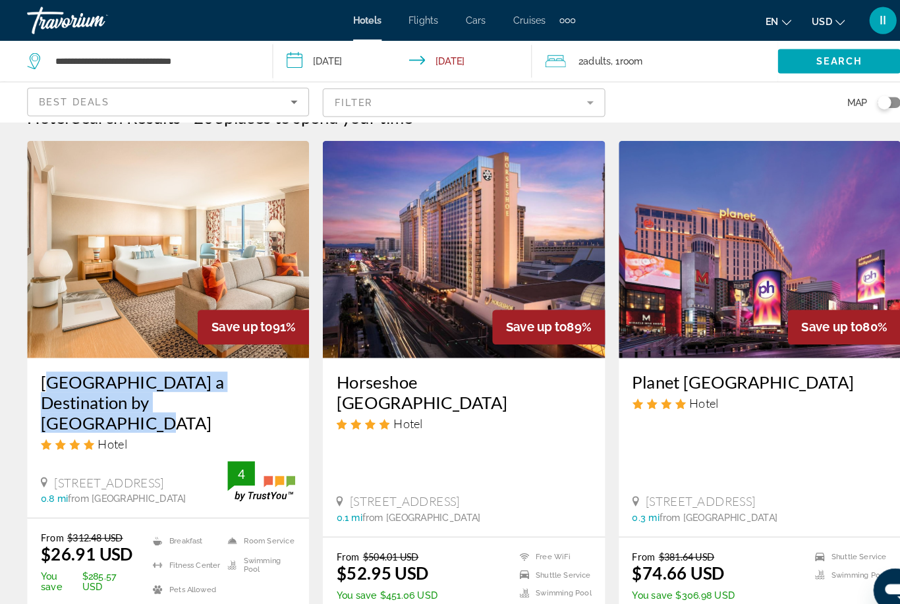
scroll to position [21, 0]
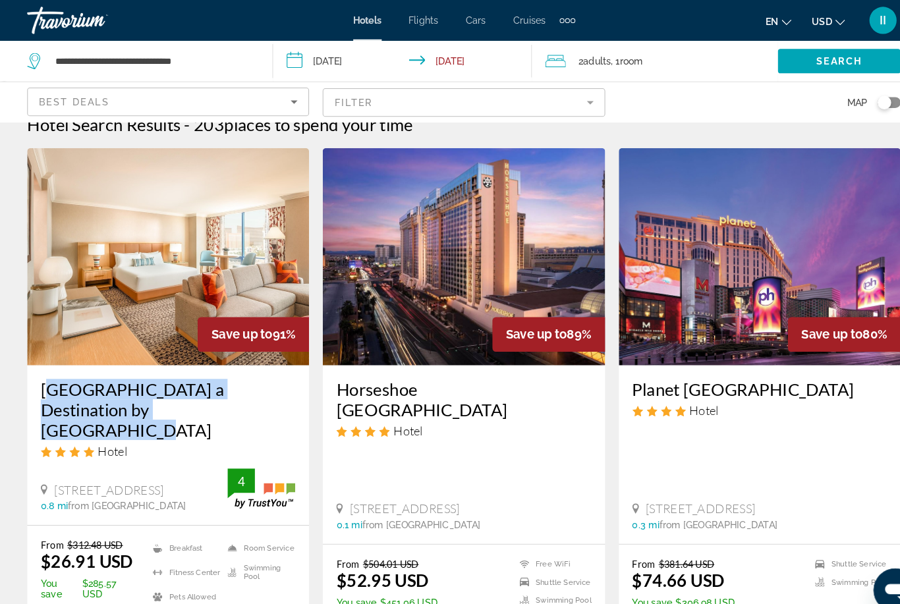
click at [554, 22] on div "Extra navigation items" at bounding box center [550, 20] width 15 height 20
click at [534, 47] on span "Activities" at bounding box center [528, 44] width 38 height 11
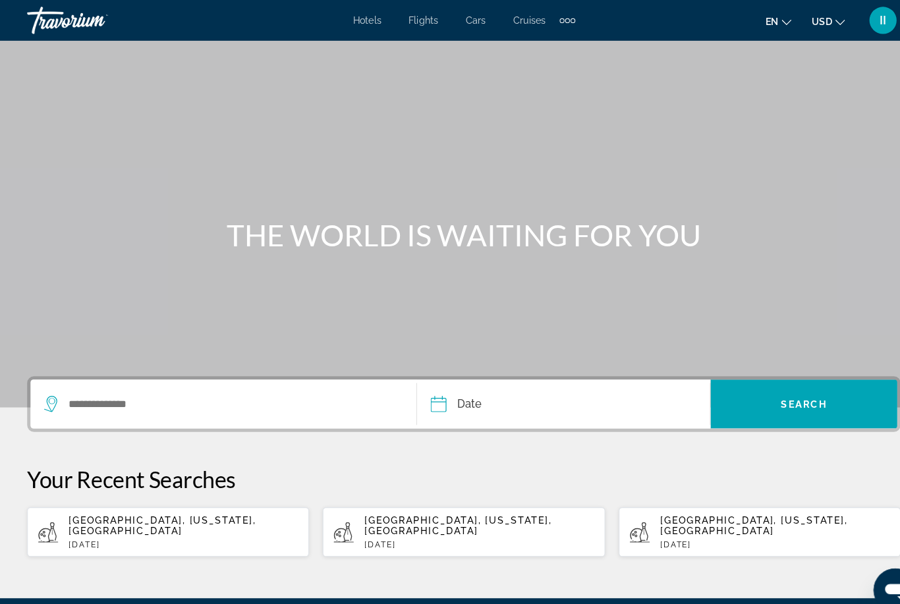
click at [147, 524] on p "Thu, 11 Sep" at bounding box center [178, 528] width 223 height 9
type input "**********"
